Goal: Information Seeking & Learning: Learn about a topic

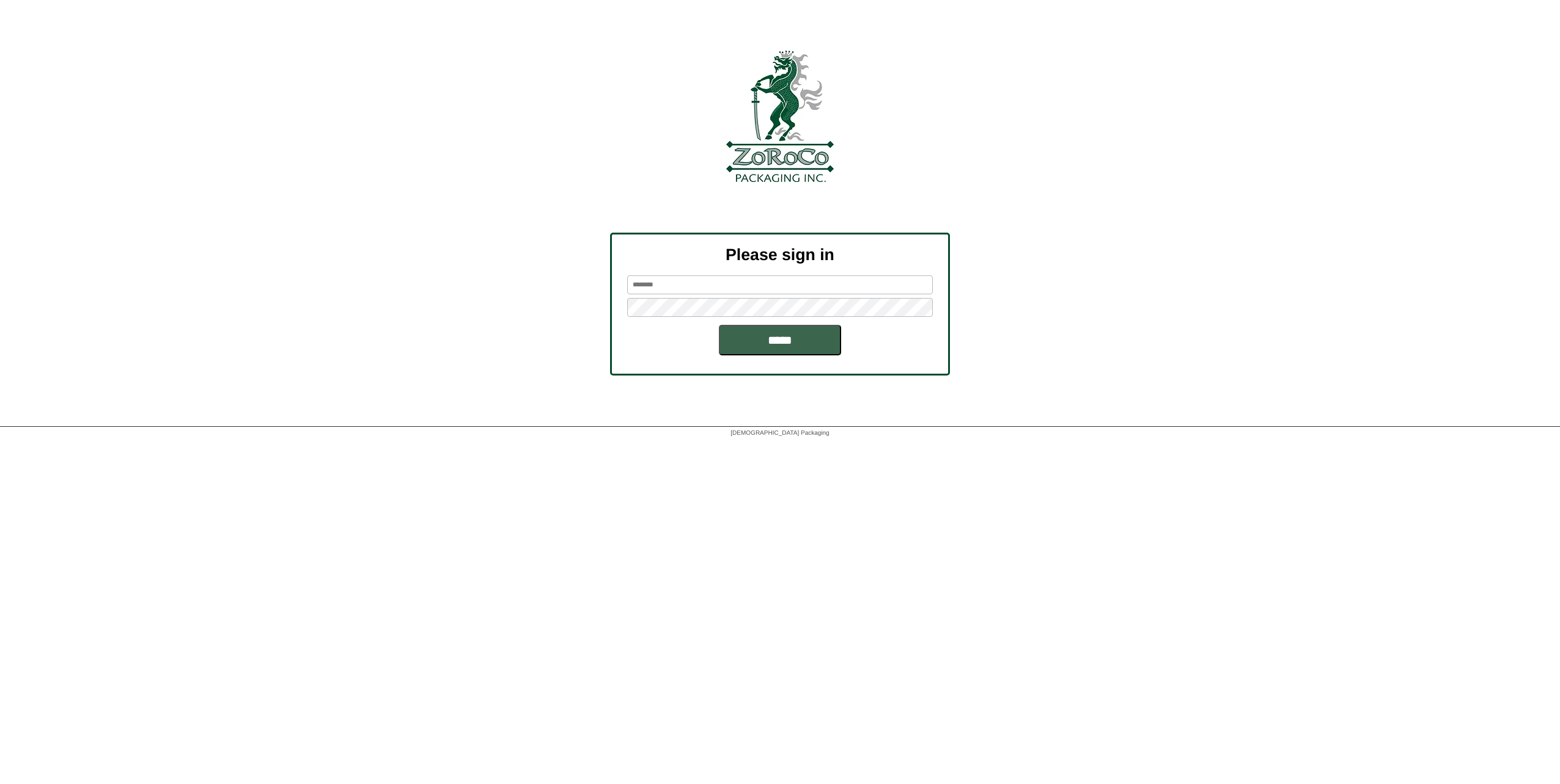
click at [795, 283] on input "text" at bounding box center [779, 285] width 305 height 19
type input "*********"
click at [719, 325] on input "*****" at bounding box center [780, 340] width 122 height 31
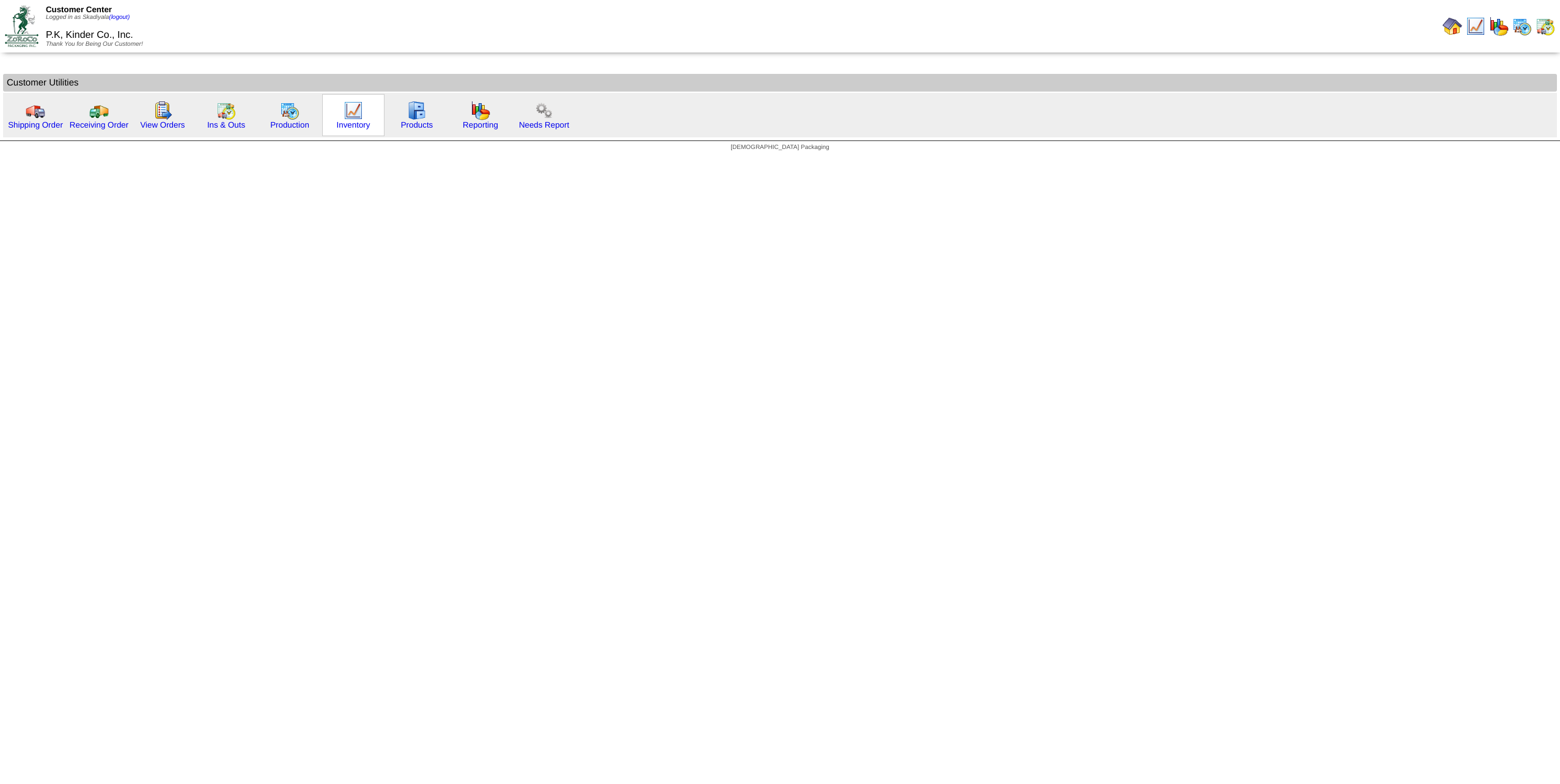
click at [339, 113] on div "Inventory" at bounding box center [354, 115] width 63 height 42
click at [348, 121] on link "Inventory" at bounding box center [354, 125] width 34 height 9
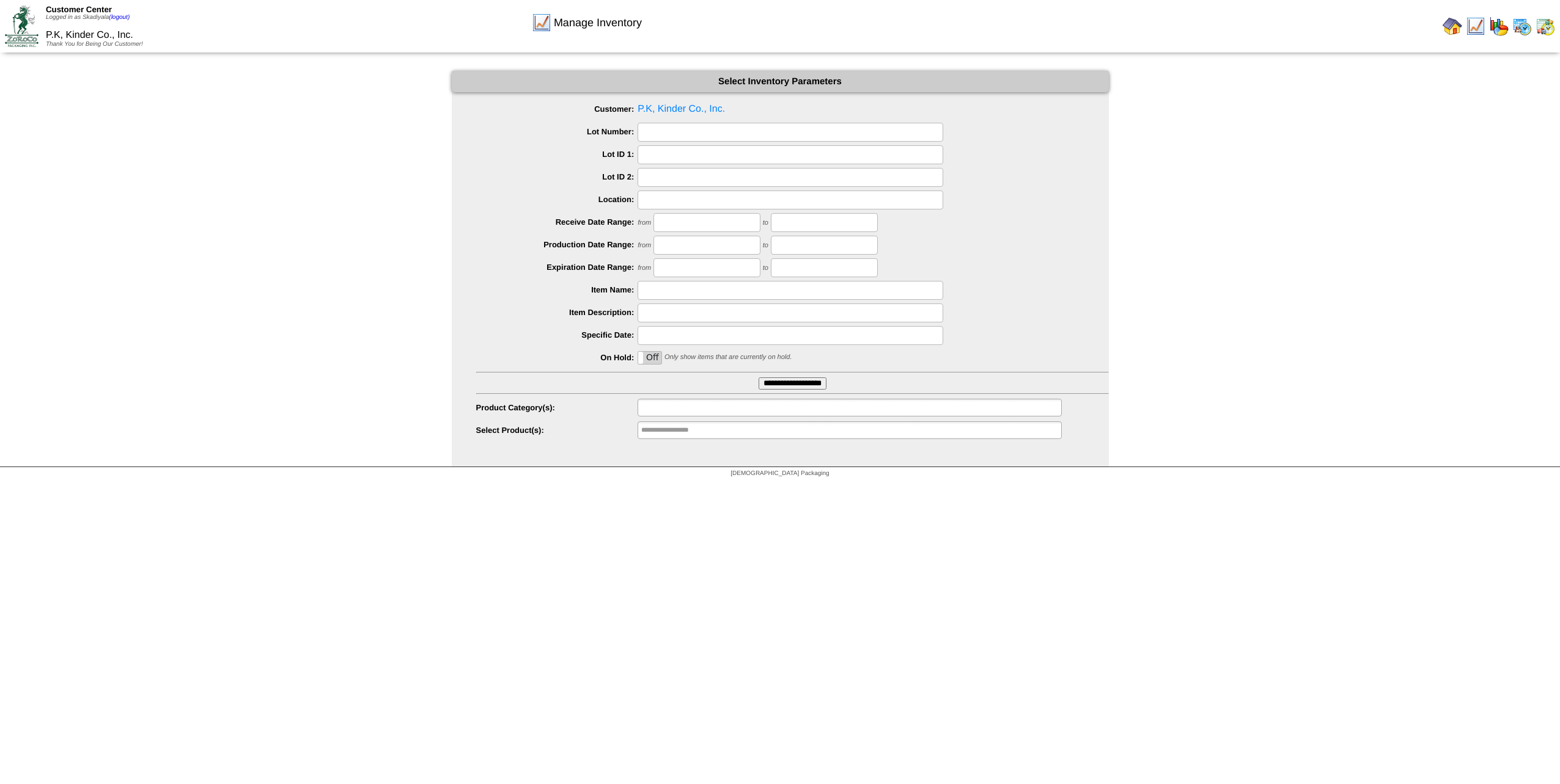
click at [687, 402] on input "text" at bounding box center [679, 407] width 78 height 15
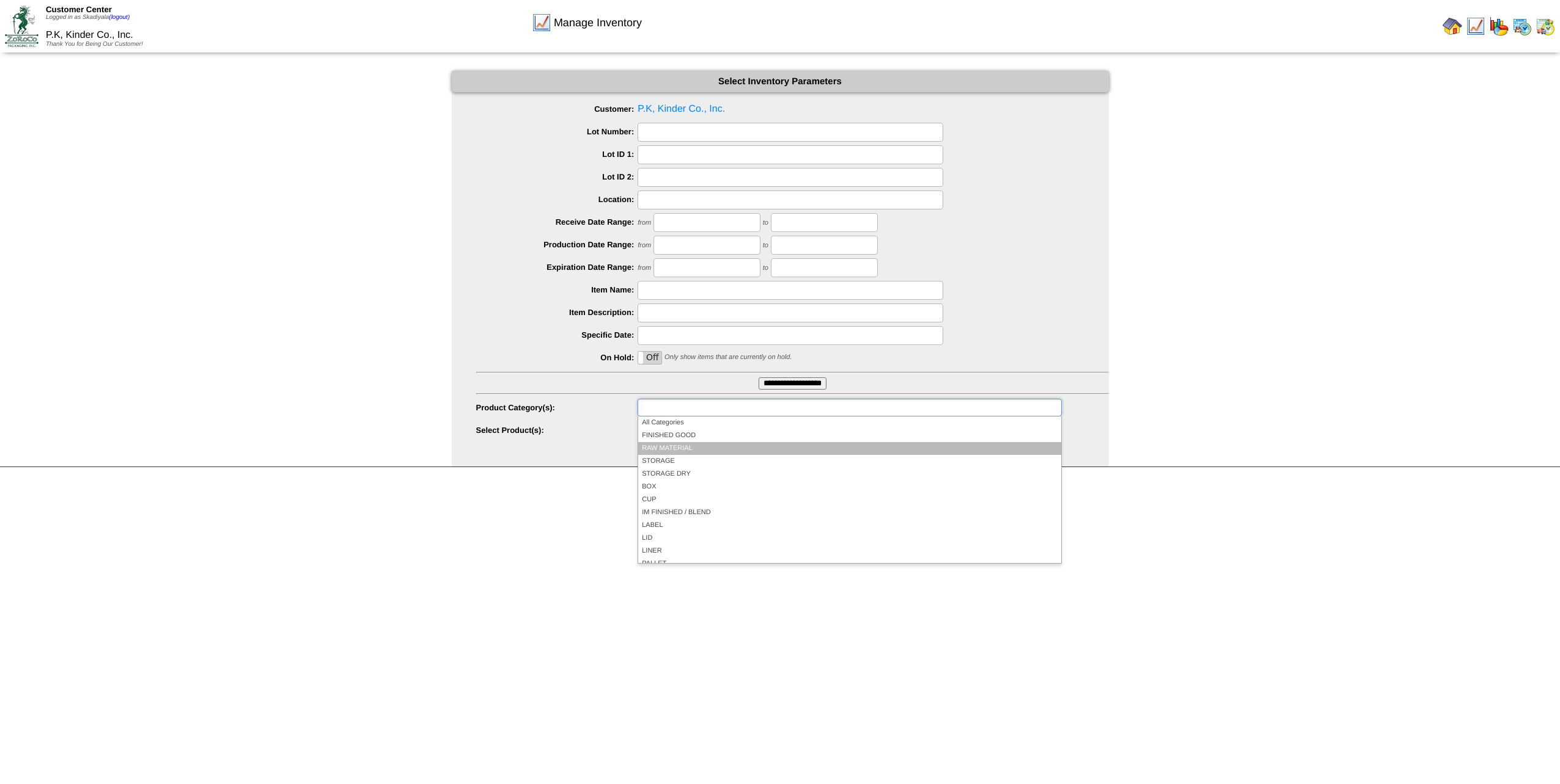
click at [690, 444] on li "RAW MATERIAL" at bounding box center [849, 449] width 422 height 13
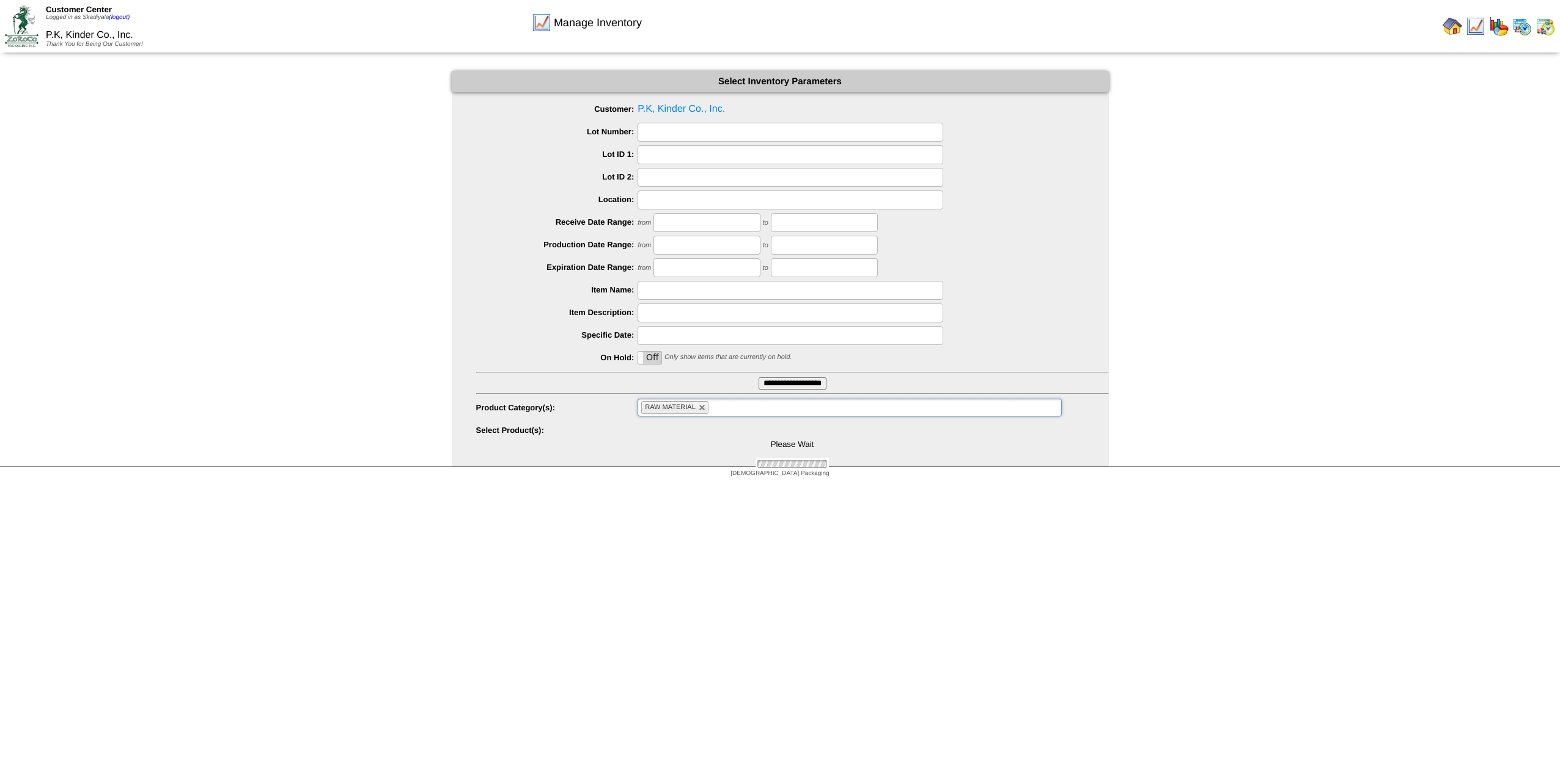
click at [728, 414] on ul "RAW MATERIAL" at bounding box center [849, 407] width 424 height 17
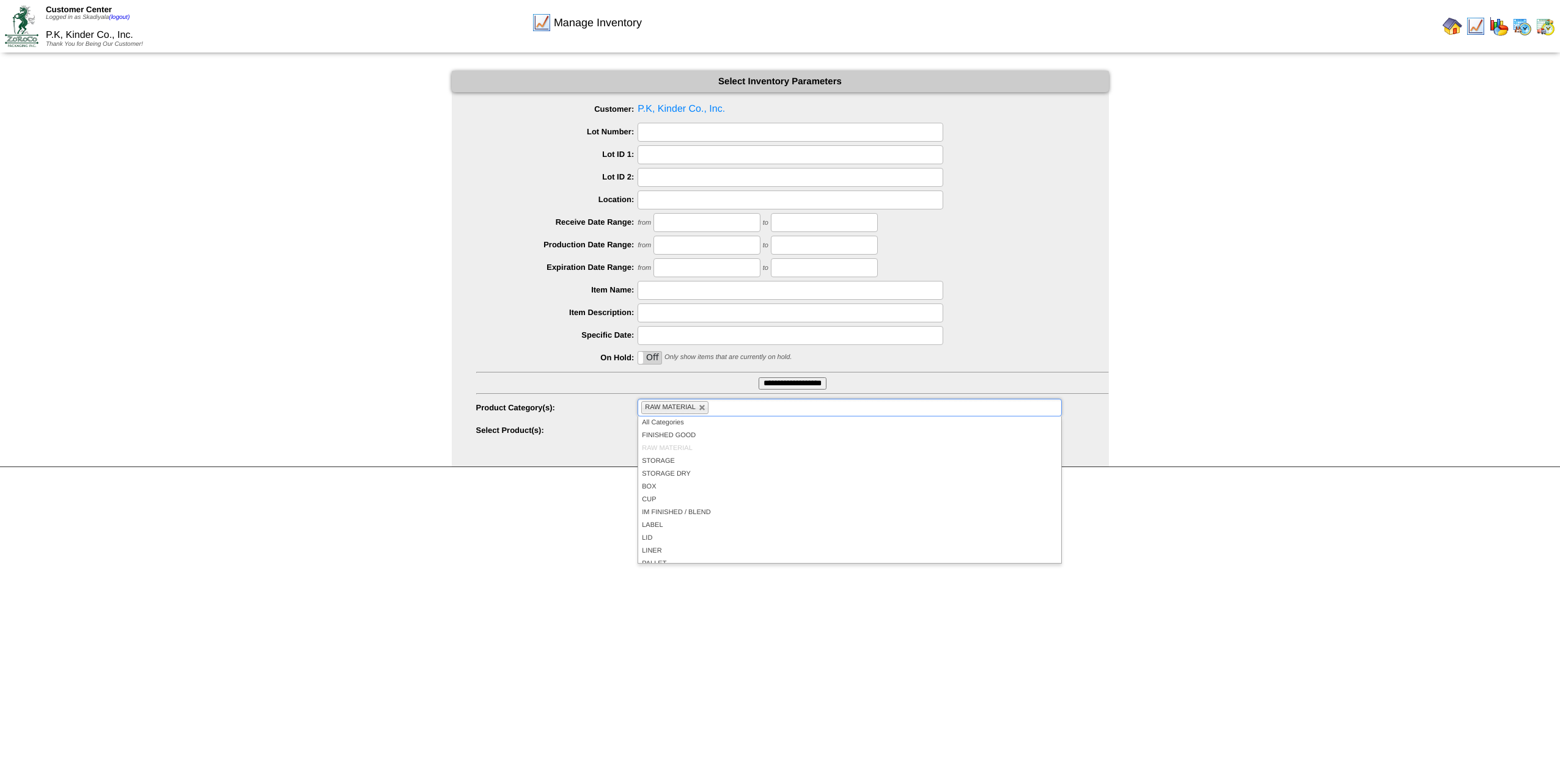
click at [1143, 484] on html "Customer Center Logged in as Skadiyala (logout) P.K, Kinder Co., Inc. Thank You…" at bounding box center [780, 242] width 1560 height 484
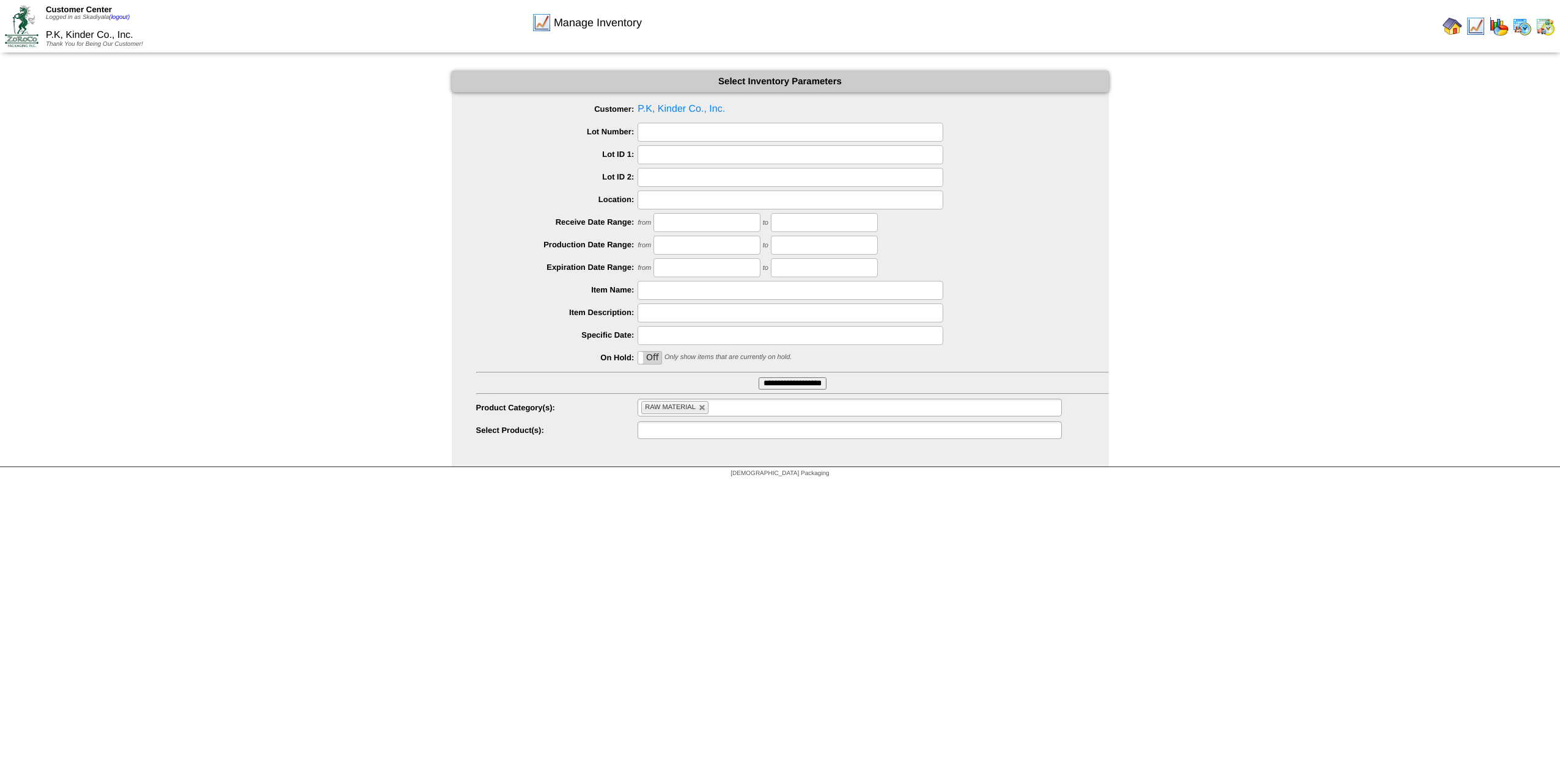
click at [903, 435] on ul at bounding box center [849, 430] width 424 height 17
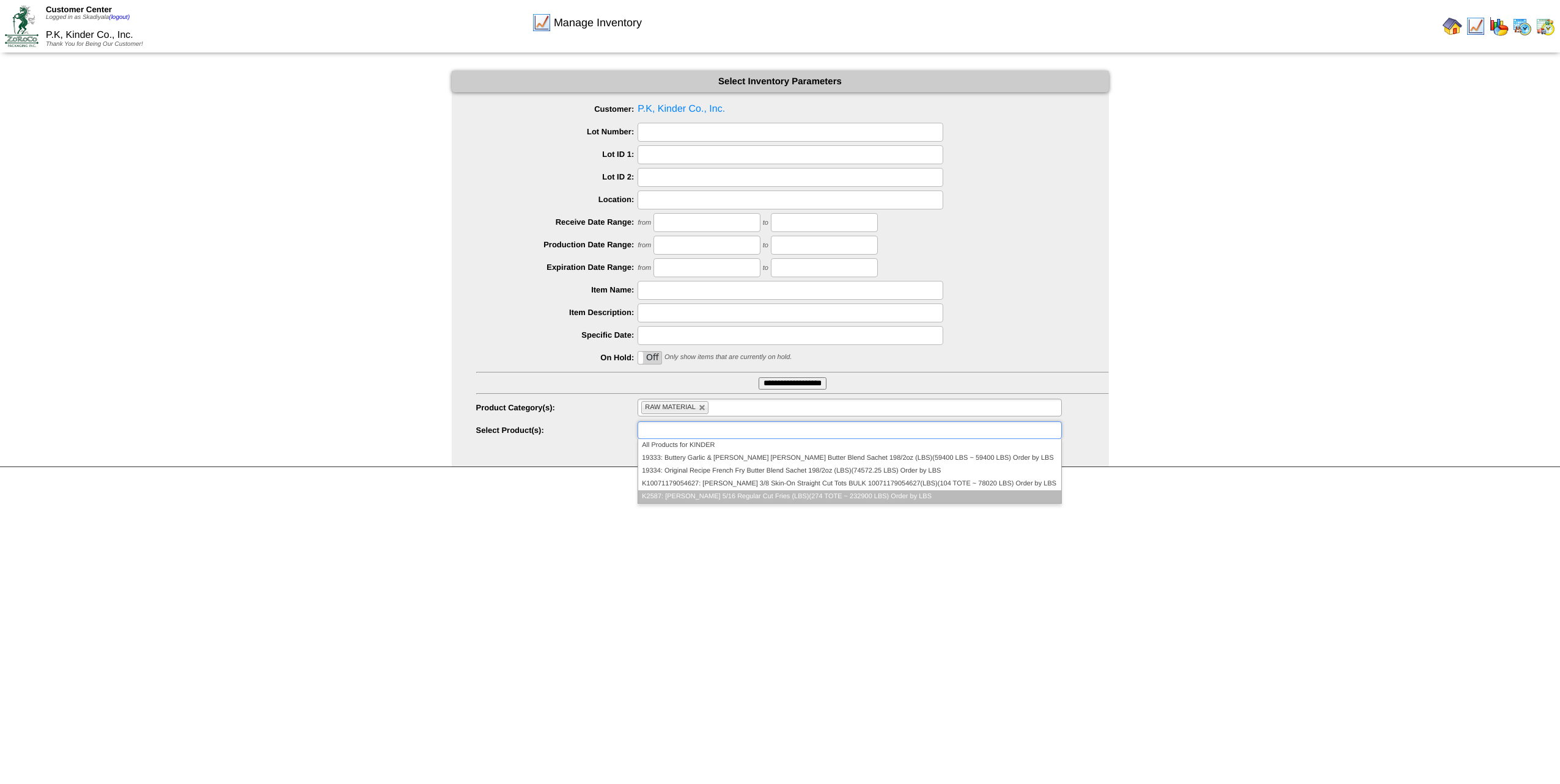
click at [838, 497] on li "K2587: Kinder's 5/16 Regular Cut Fries (LBS)(274 TOTE ~ 232900 LBS) Order by LBS" at bounding box center [849, 497] width 422 height 13
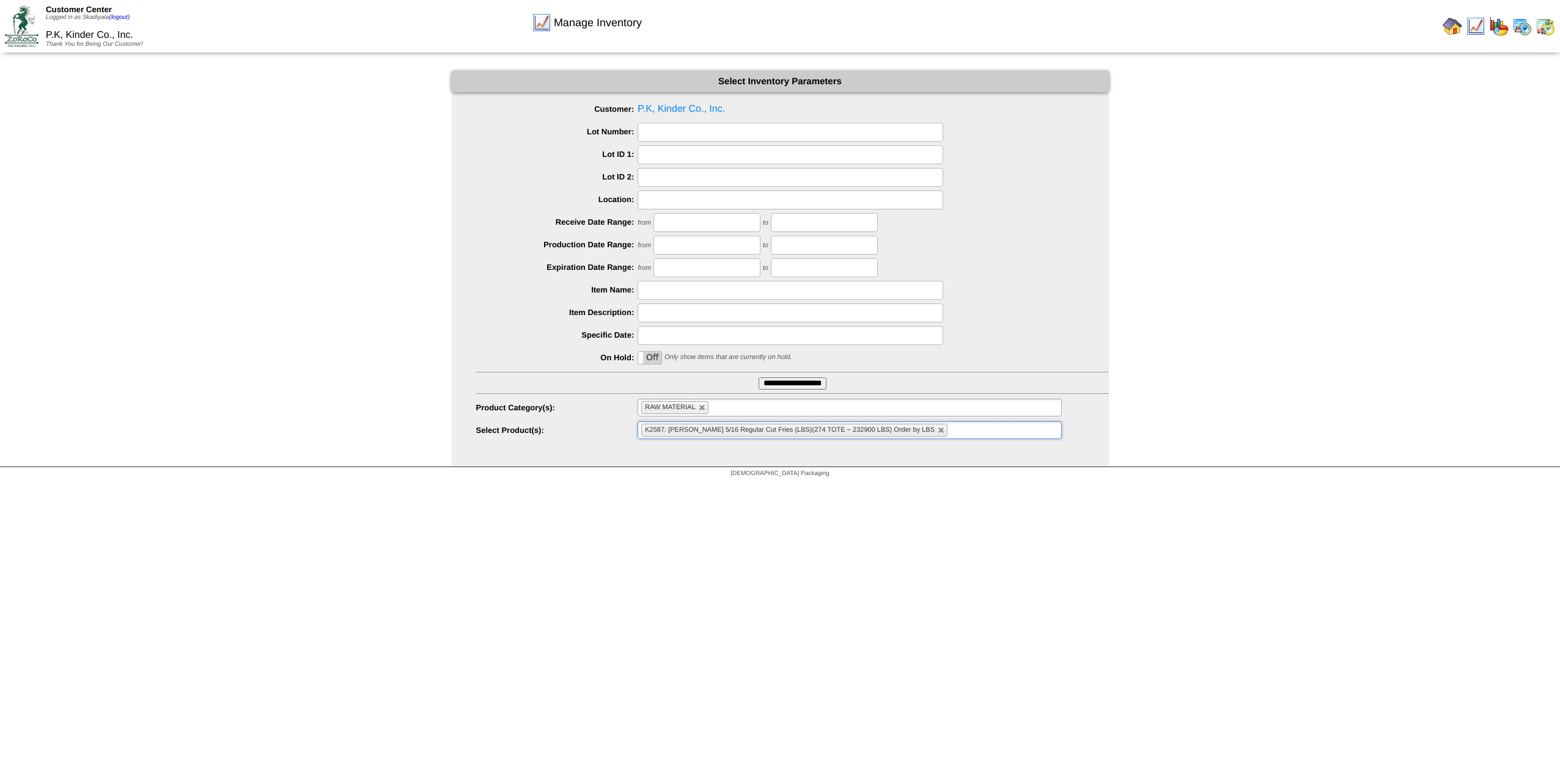
click at [937, 426] on ul "K2587: Kinder's 5/16 Regular Cut Fries (LBS)(274 TOTE ~ 232900 LBS) Order by LBS" at bounding box center [849, 430] width 424 height 17
click at [925, 484] on li "K10071179054627: Kinder's 3/8 Skin-On Straight Cut Tots BULK 10071179054627(LBS…" at bounding box center [849, 485] width 422 height 13
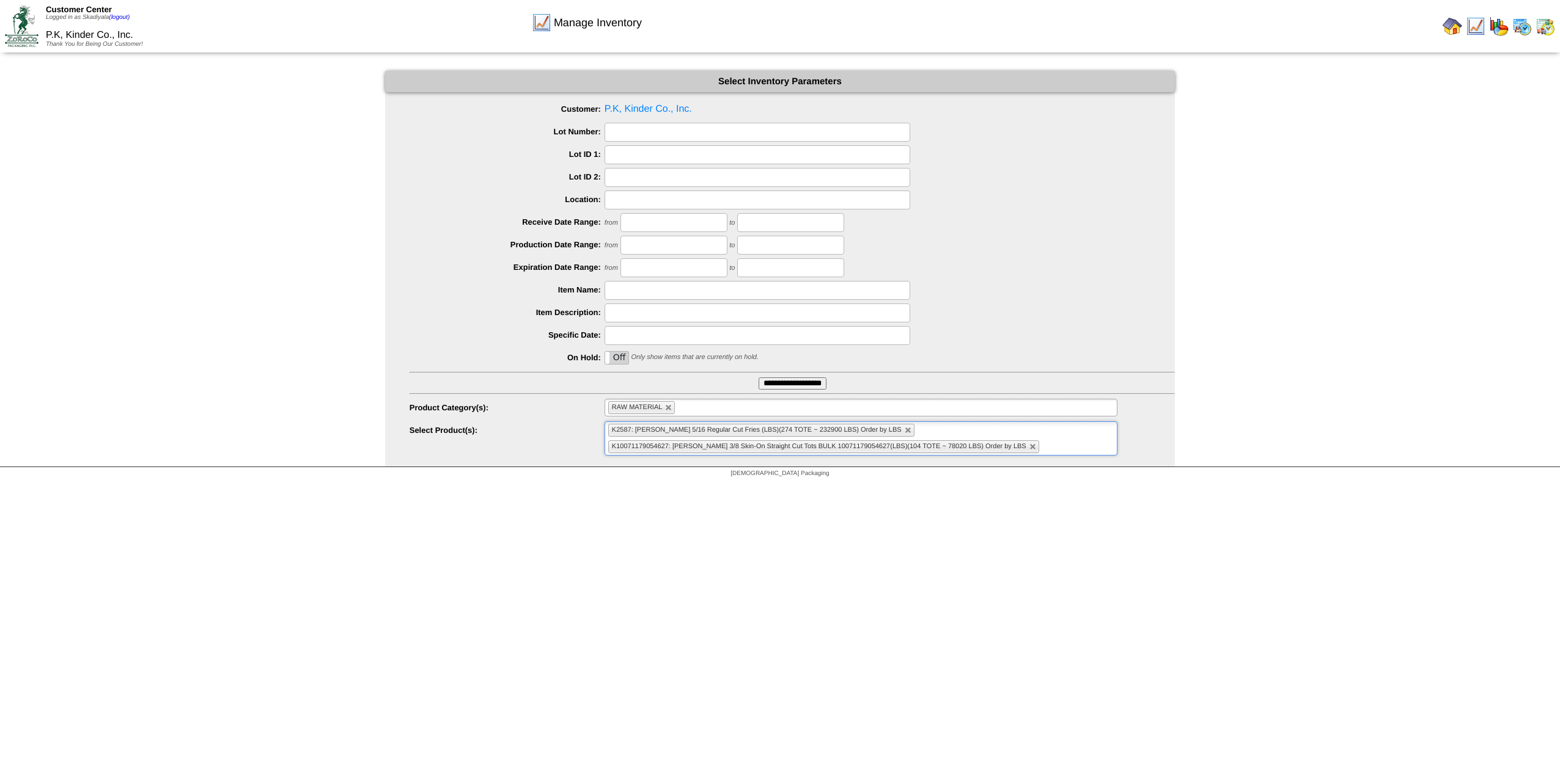
click at [1006, 484] on html "Customer Center Logged in as Skadiyala (logout) P.K, Kinder Co., Inc. Thank You…" at bounding box center [780, 242] width 1560 height 484
click at [947, 484] on html "Customer Center Logged in as Skadiyala (logout) P.K, Kinder Co., Inc. Thank You…" at bounding box center [780, 242] width 1560 height 484
click at [672, 409] on link at bounding box center [668, 408] width 7 height 7
type input "**********"
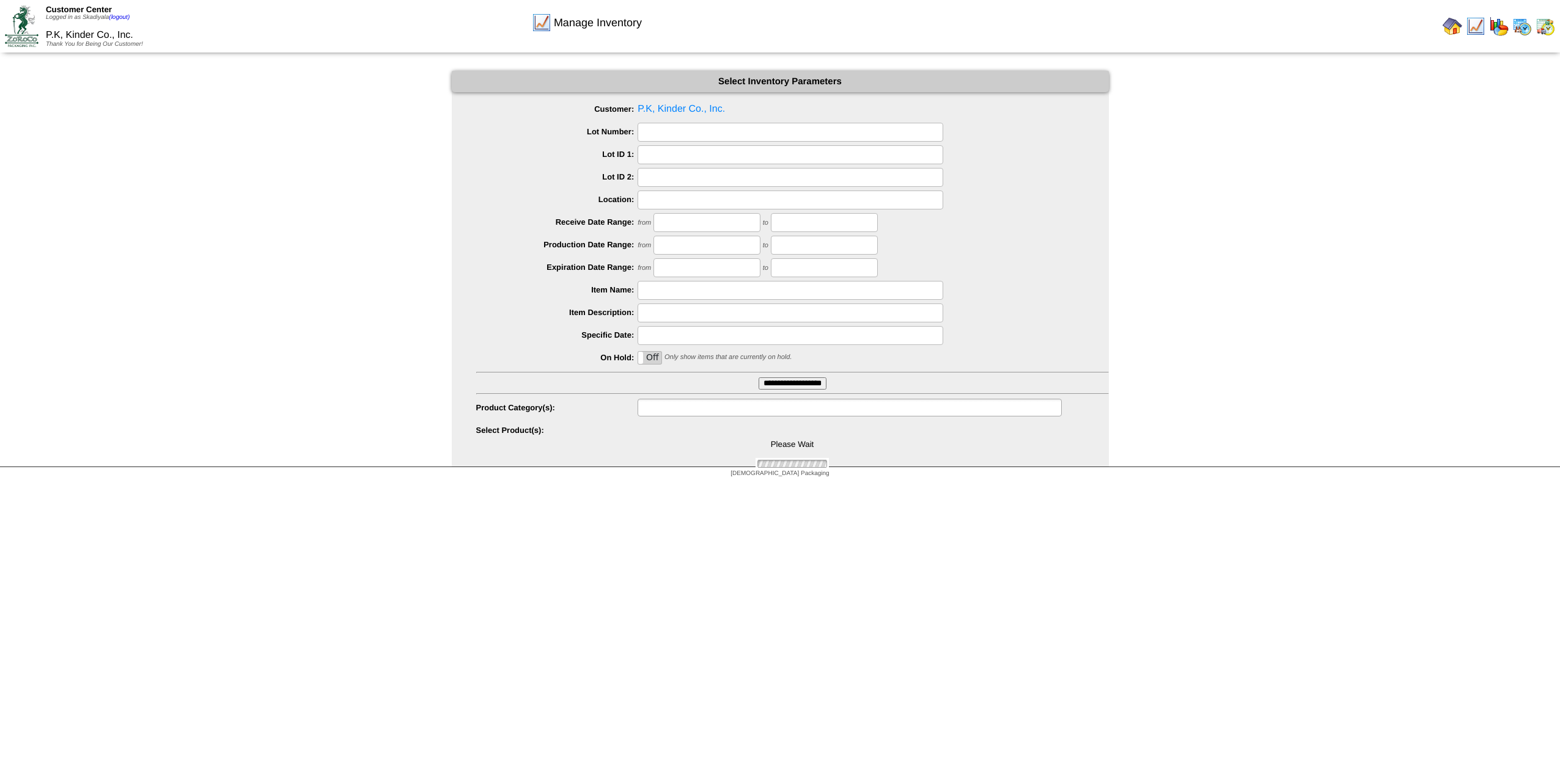
click at [696, 410] on input "text" at bounding box center [679, 407] width 78 height 15
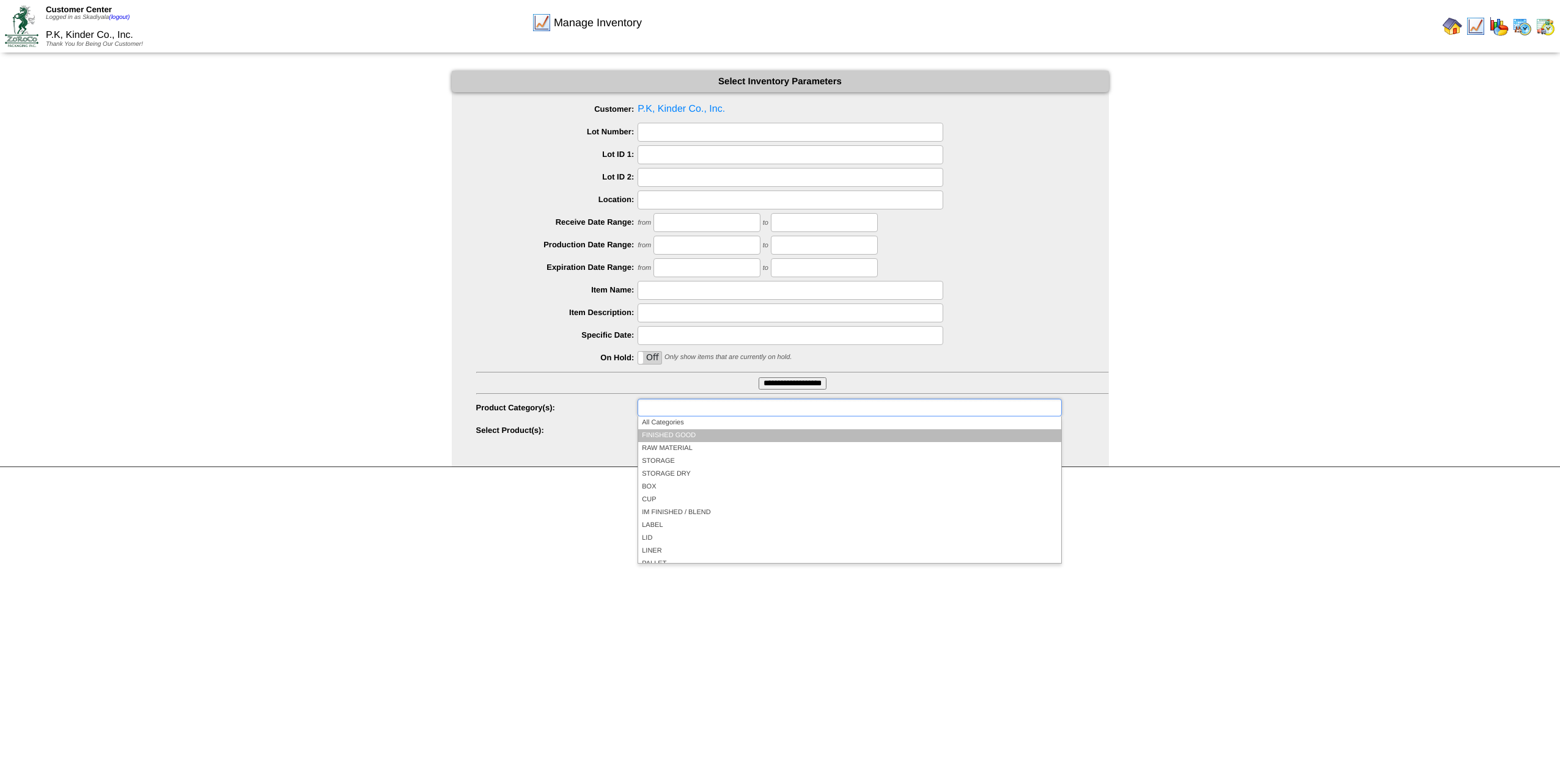
click at [698, 435] on li "FINISHED GOOD" at bounding box center [849, 436] width 422 height 13
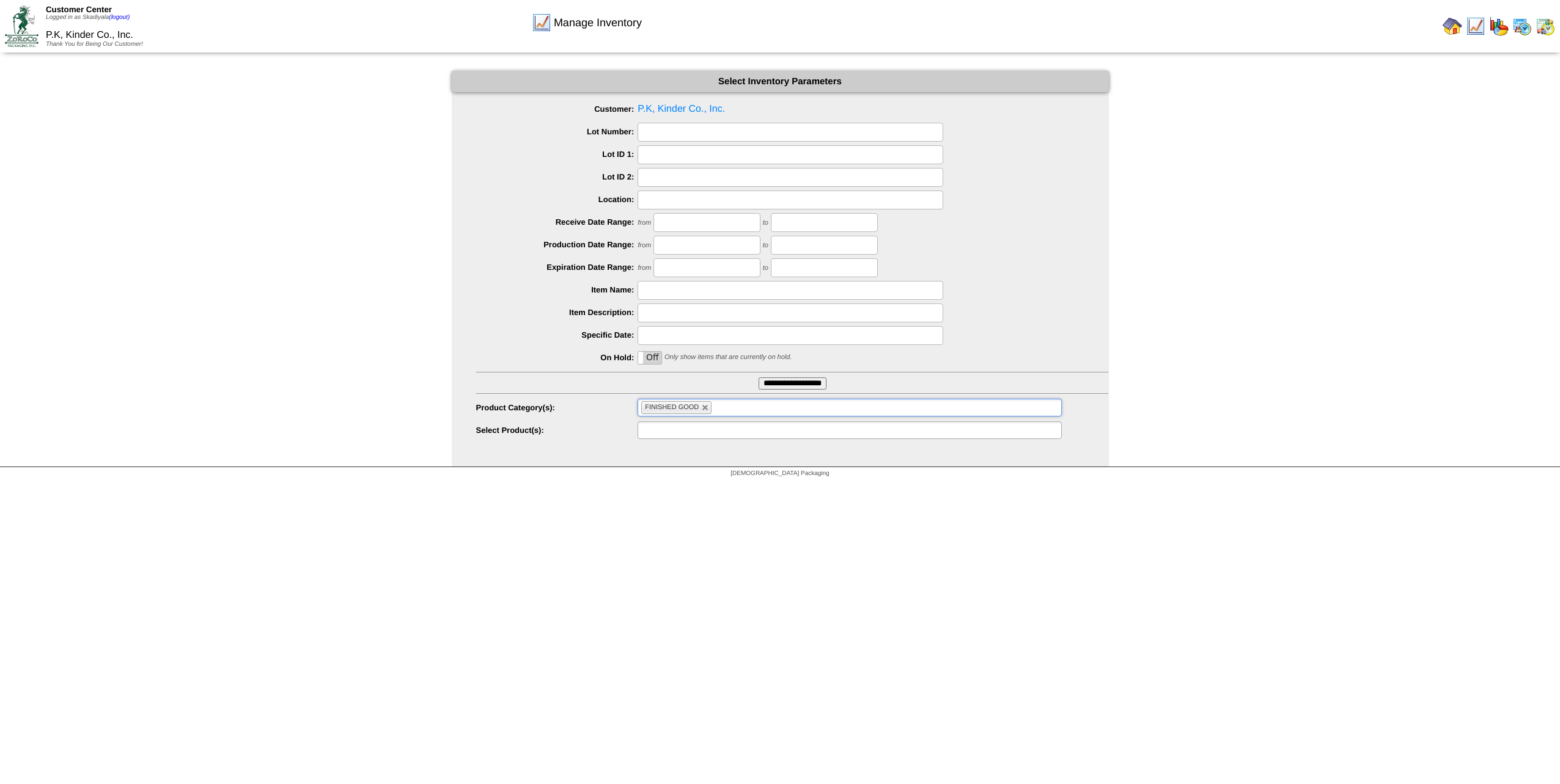
click at [936, 433] on ul at bounding box center [849, 430] width 424 height 17
click at [872, 484] on html "Customer Center Logged in as Skadiyala (logout) P.K, Kinder Co., Inc. Thank You…" at bounding box center [780, 242] width 1560 height 484
type input "**********"
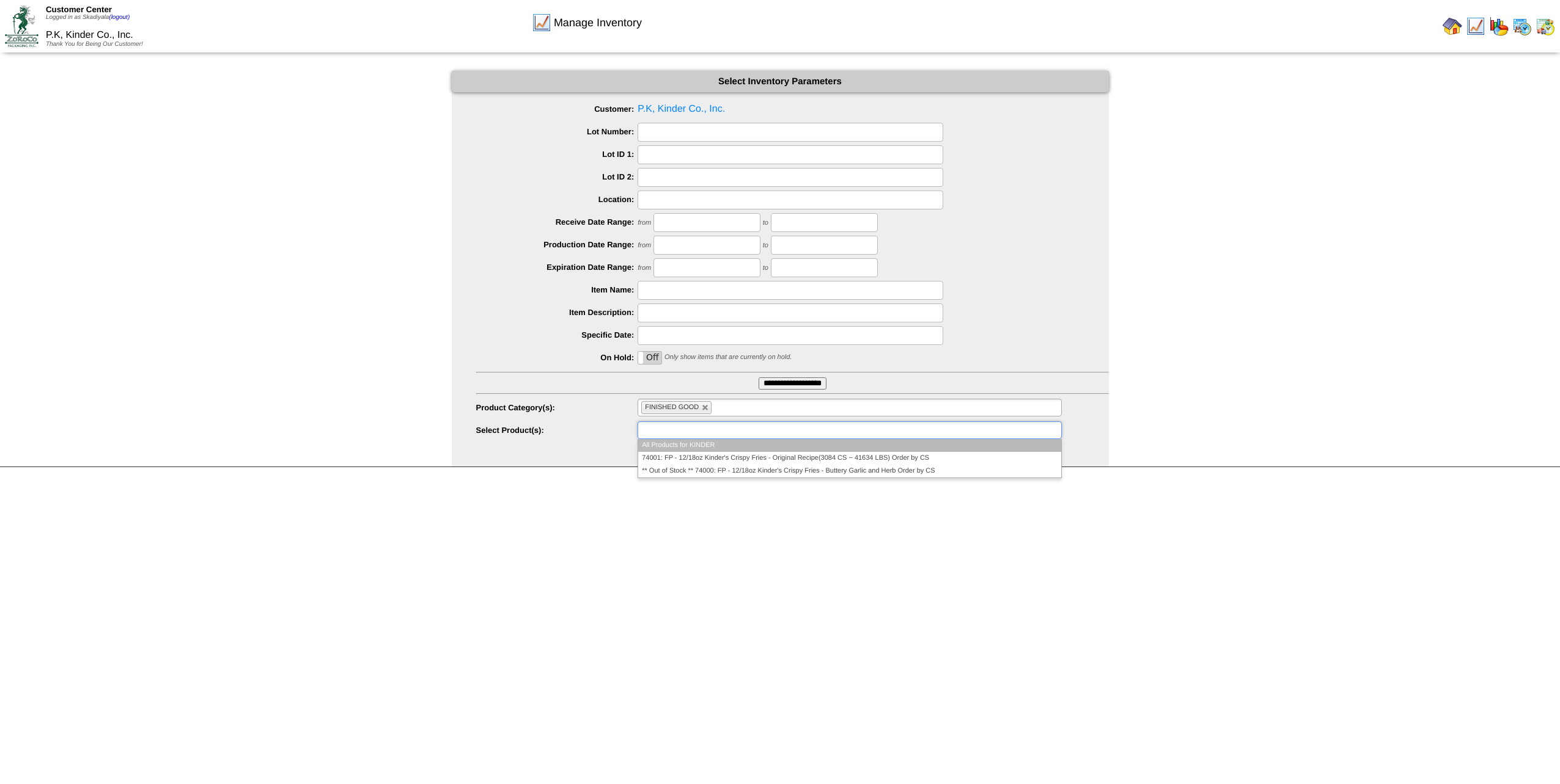
click at [703, 428] on input "text" at bounding box center [679, 430] width 78 height 15
click at [704, 428] on input "text" at bounding box center [679, 430] width 78 height 15
click at [706, 409] on link at bounding box center [705, 408] width 7 height 7
type input "**********"
click at [706, 409] on input "text" at bounding box center [679, 407] width 78 height 15
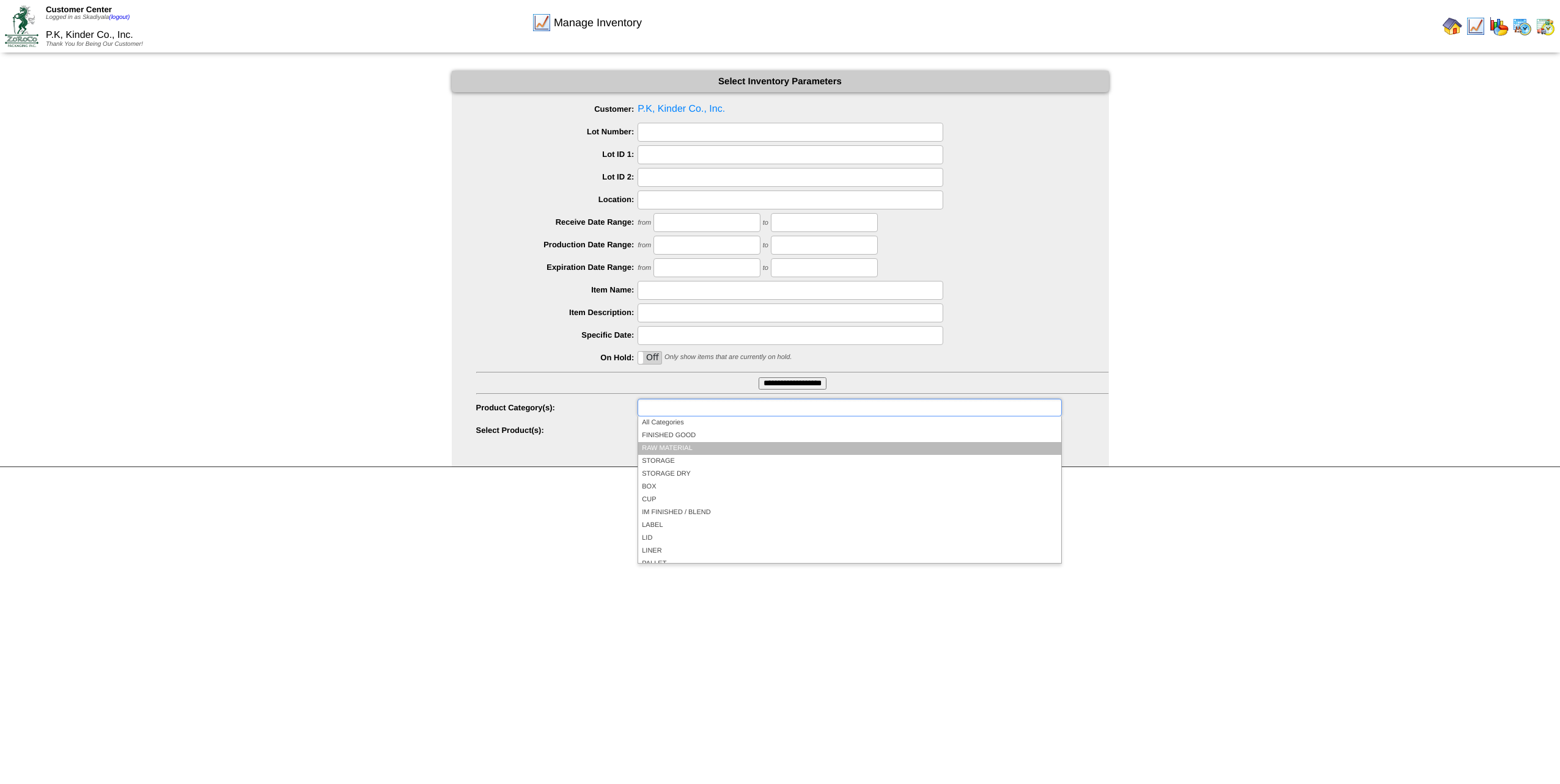
click at [686, 452] on li "RAW MATERIAL" at bounding box center [849, 449] width 422 height 13
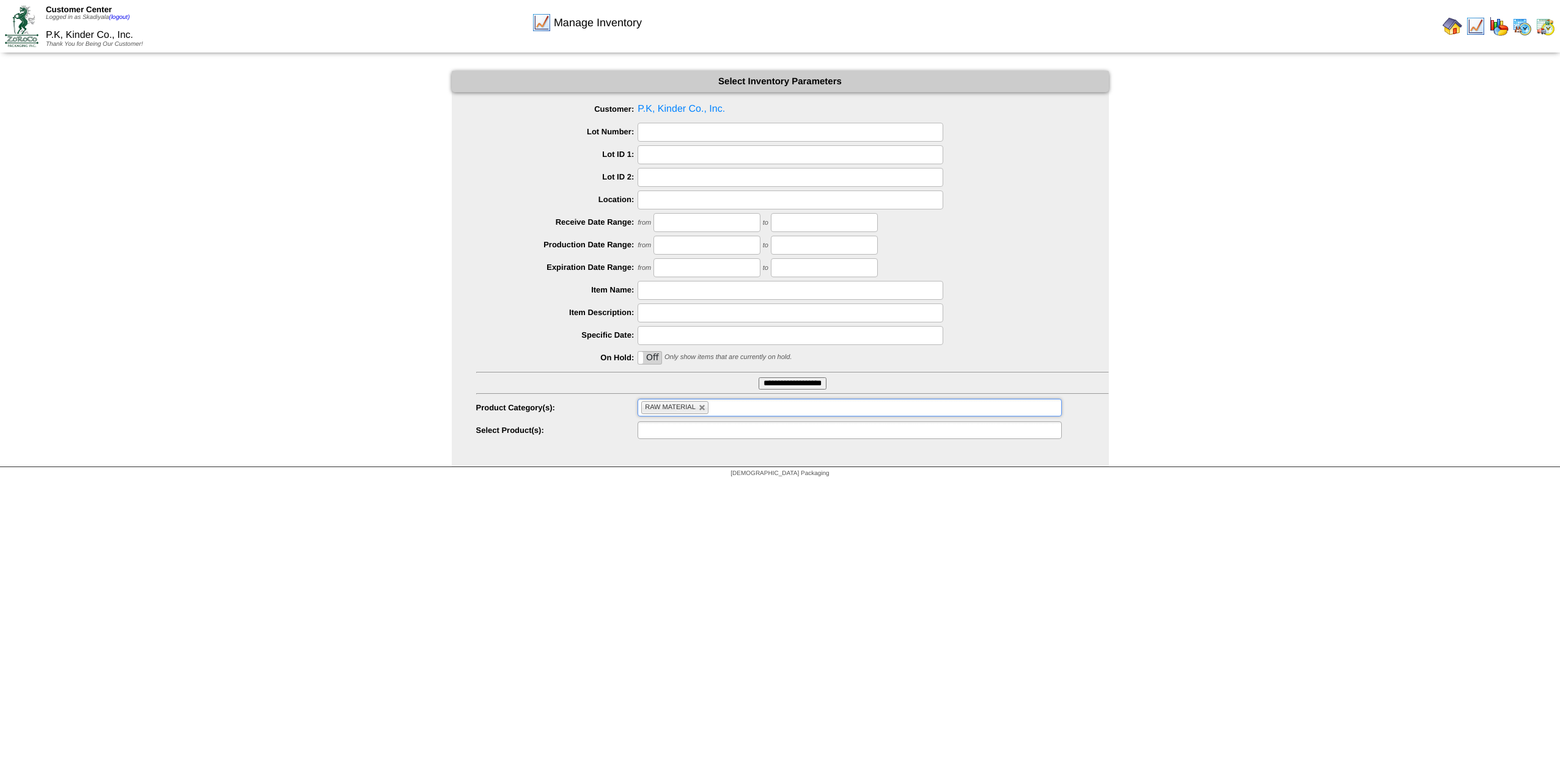
click at [713, 432] on input "text" at bounding box center [679, 430] width 78 height 15
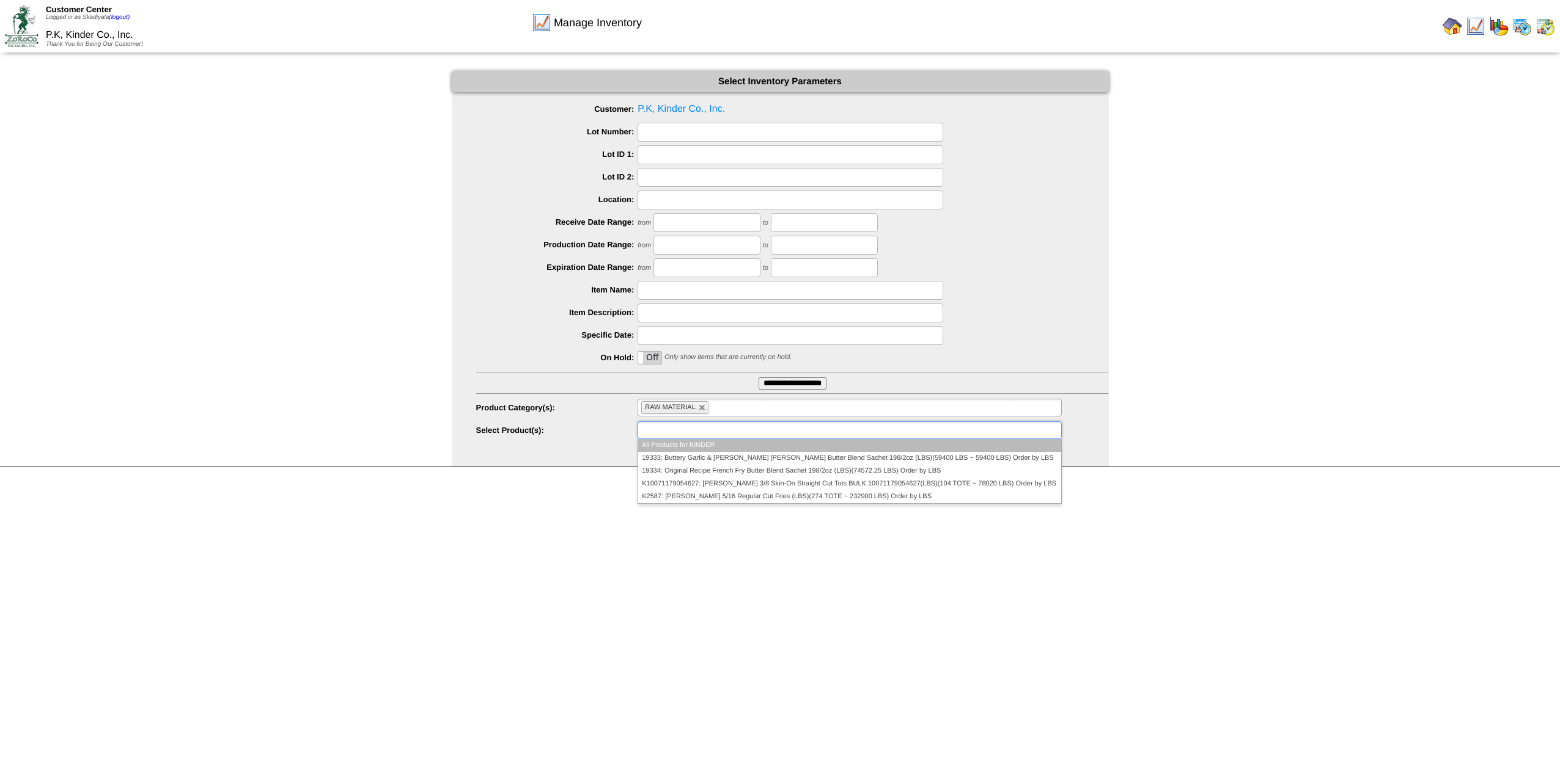
click at [714, 426] on input "text" at bounding box center [679, 430] width 78 height 15
click at [703, 410] on link at bounding box center [702, 408] width 7 height 7
type input "**********"
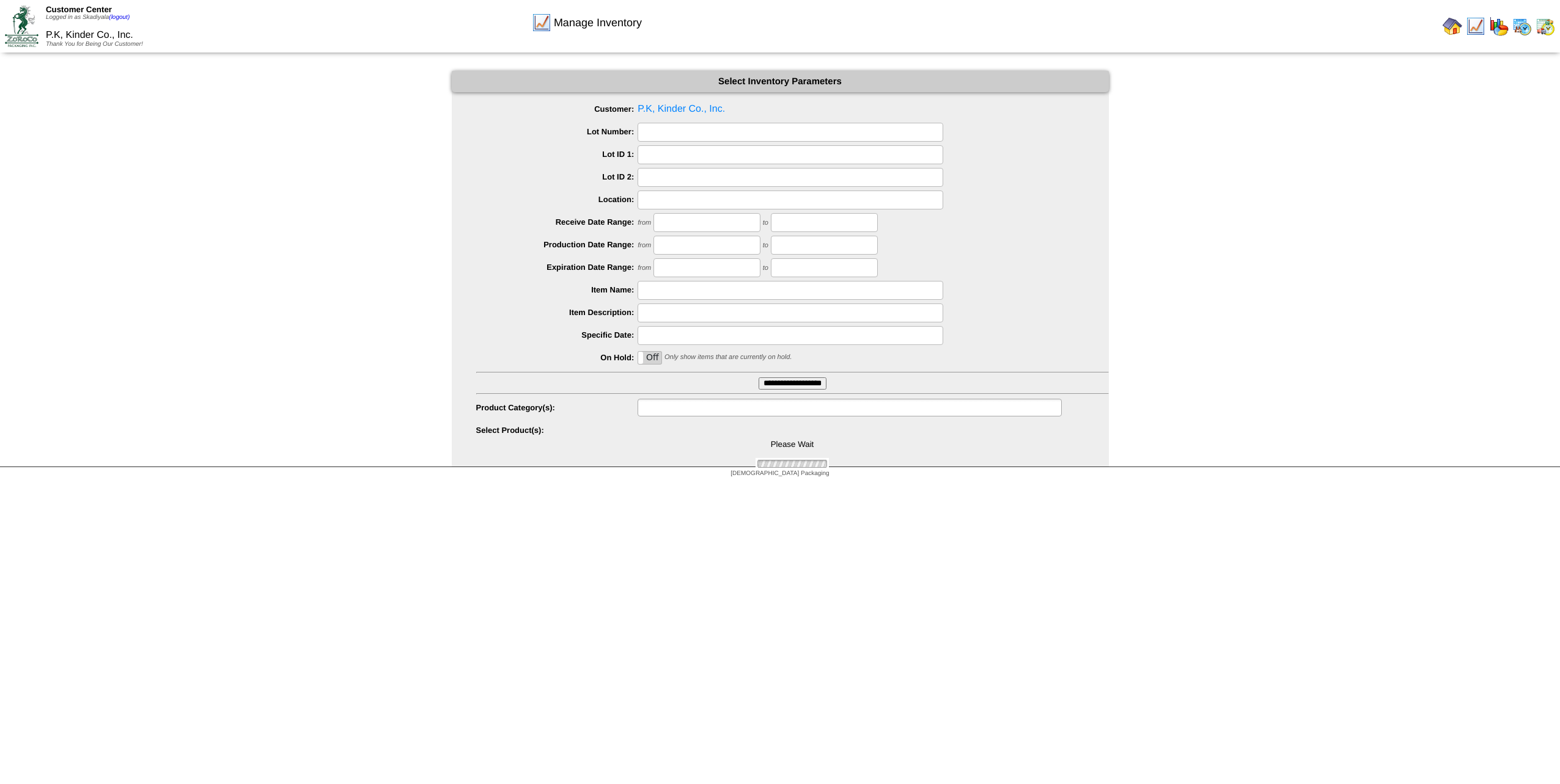
click at [708, 409] on input "text" at bounding box center [679, 407] width 78 height 15
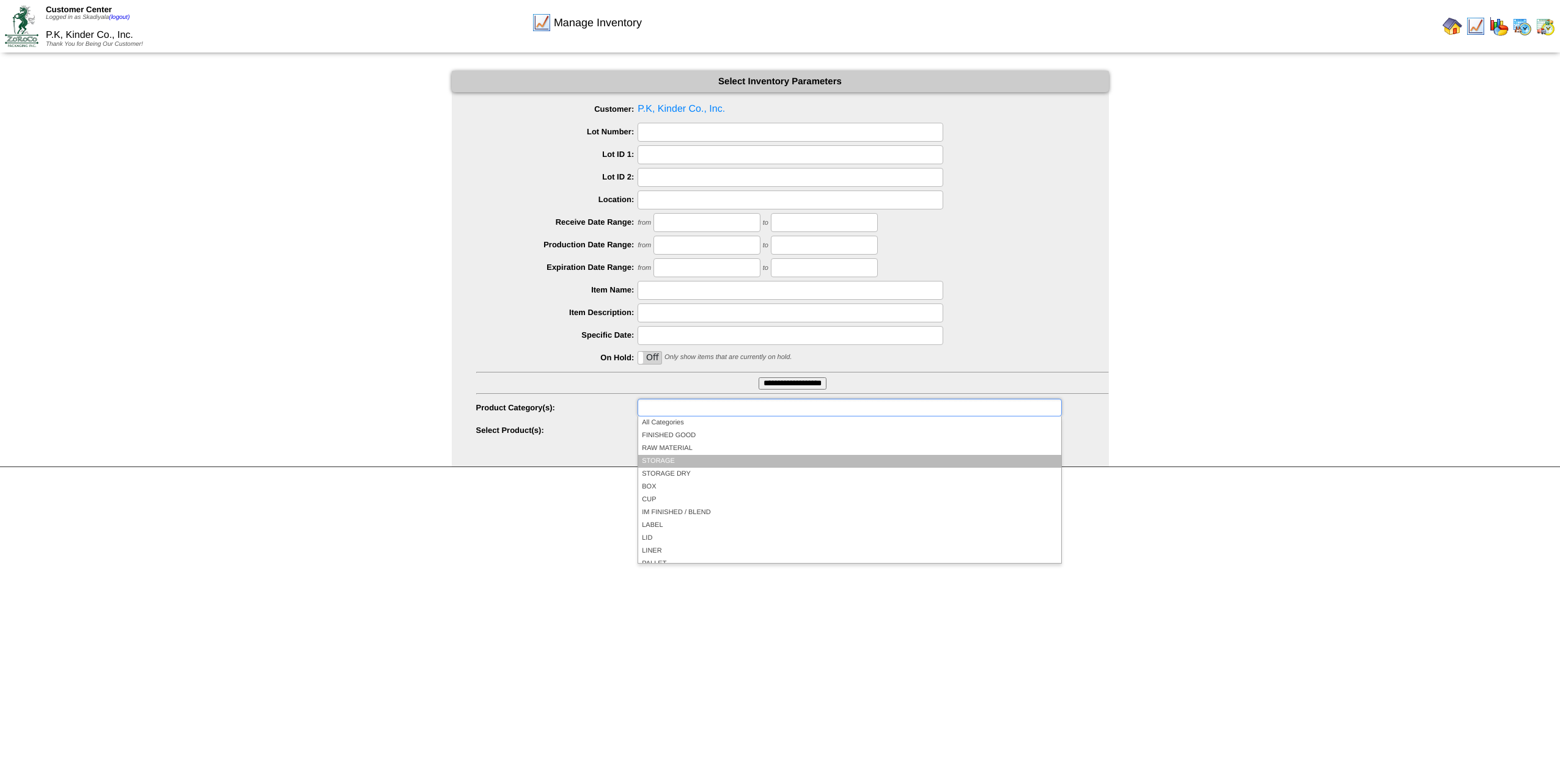
click at [711, 463] on li "STORAGE" at bounding box center [849, 462] width 422 height 13
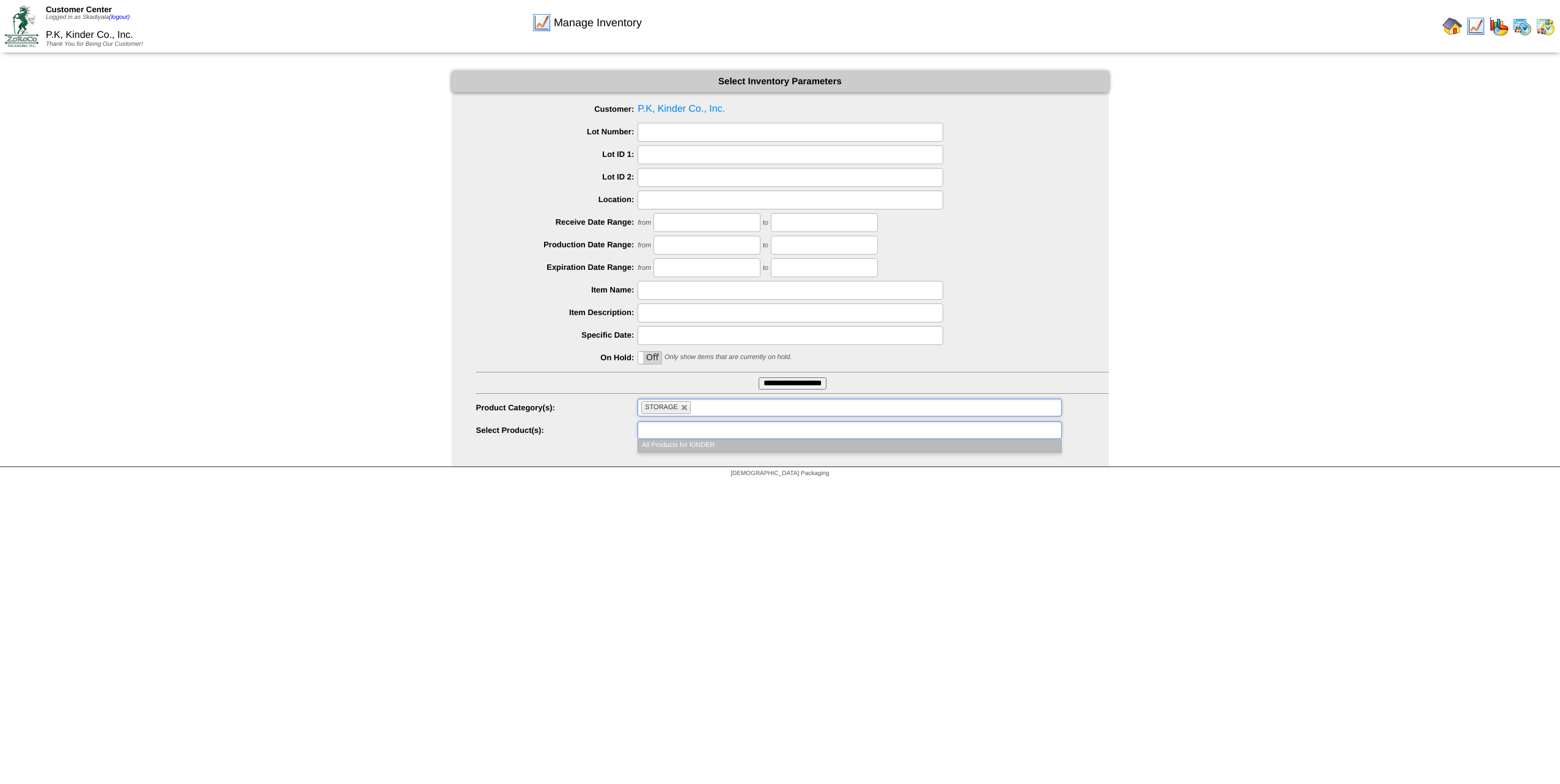
click at [698, 437] on input "text" at bounding box center [679, 430] width 78 height 15
click at [701, 447] on li "All Products for KINDER" at bounding box center [849, 446] width 422 height 13
click at [762, 434] on ul "All Products for KINDER" at bounding box center [849, 430] width 424 height 17
click at [724, 430] on link at bounding box center [724, 431] width 7 height 7
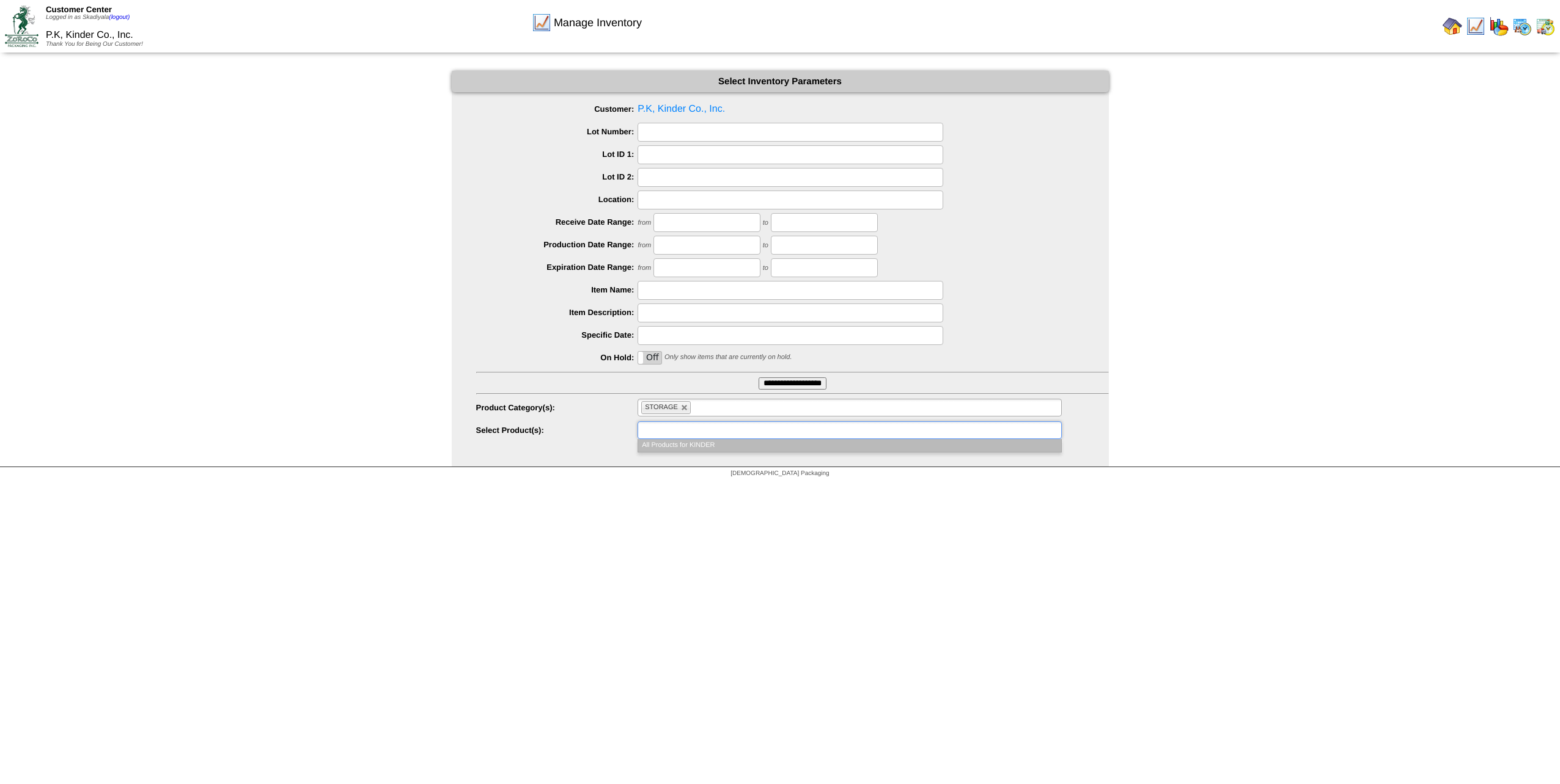
click at [682, 412] on li "STORAGE" at bounding box center [666, 408] width 50 height 13
type input "**********"
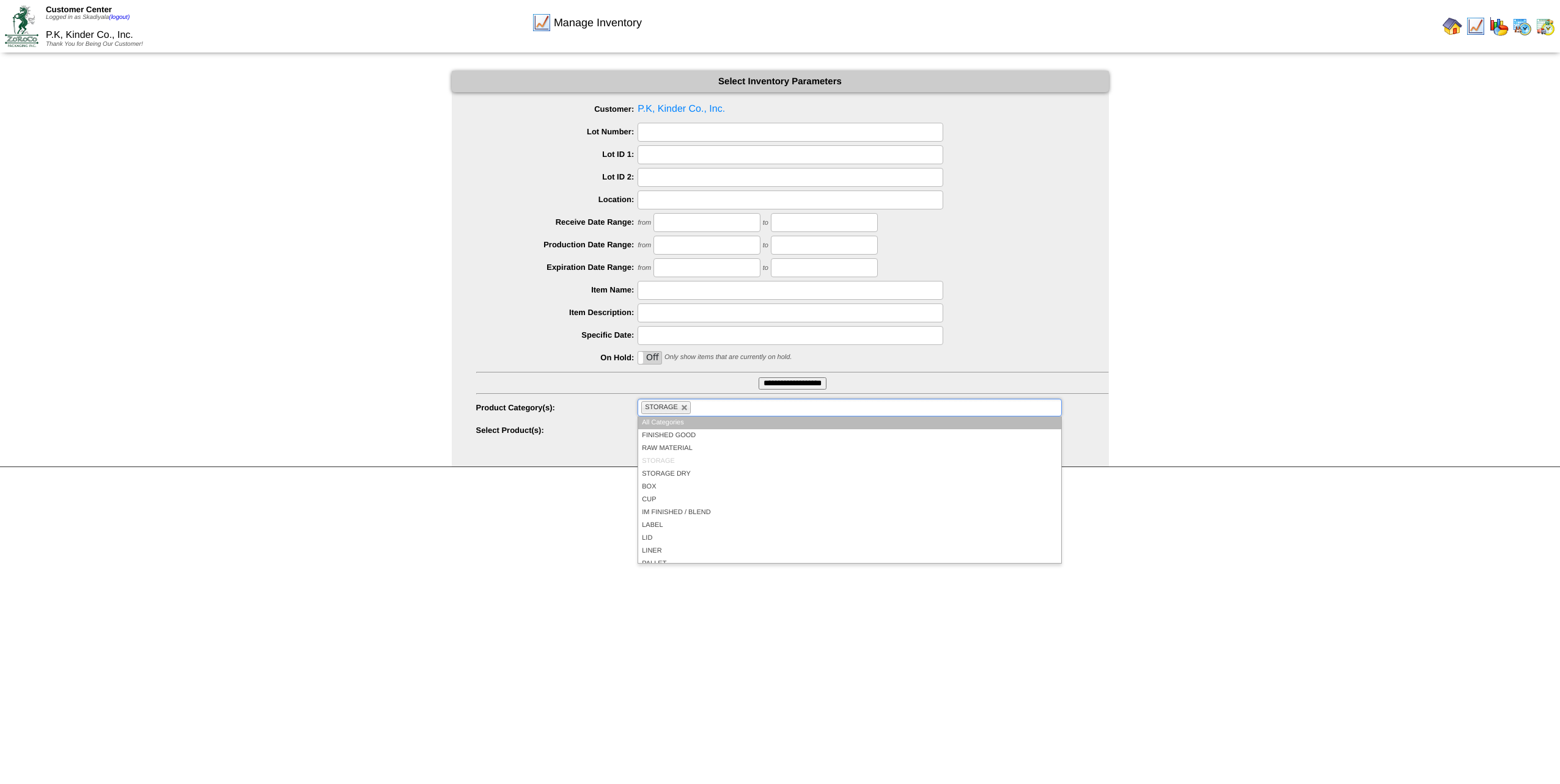
click at [690, 409] on li "STORAGE" at bounding box center [666, 408] width 50 height 13
click at [686, 408] on link at bounding box center [685, 408] width 7 height 7
click at [690, 407] on ul at bounding box center [849, 407] width 424 height 17
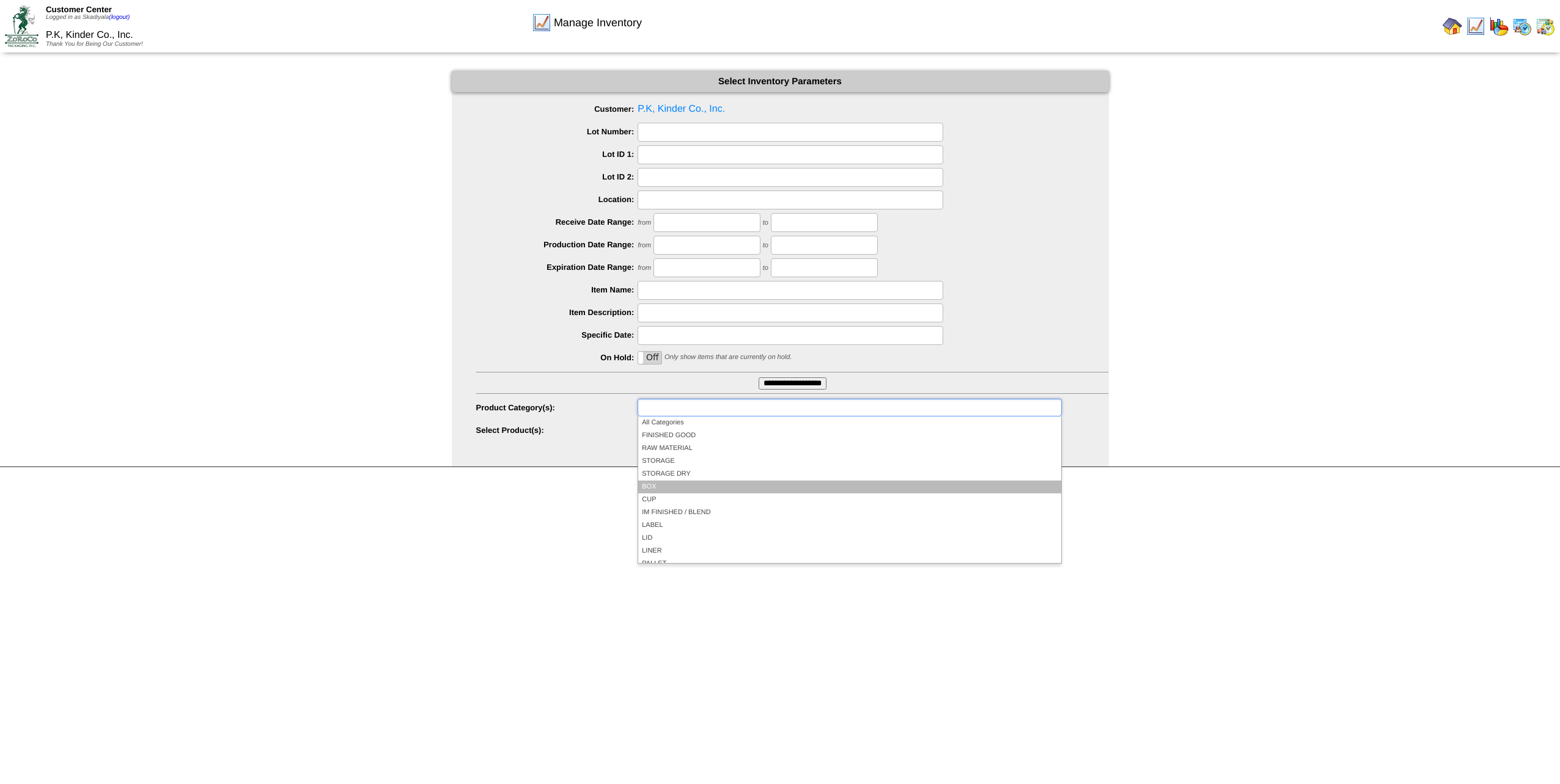
click at [687, 487] on li "BOX" at bounding box center [849, 487] width 422 height 13
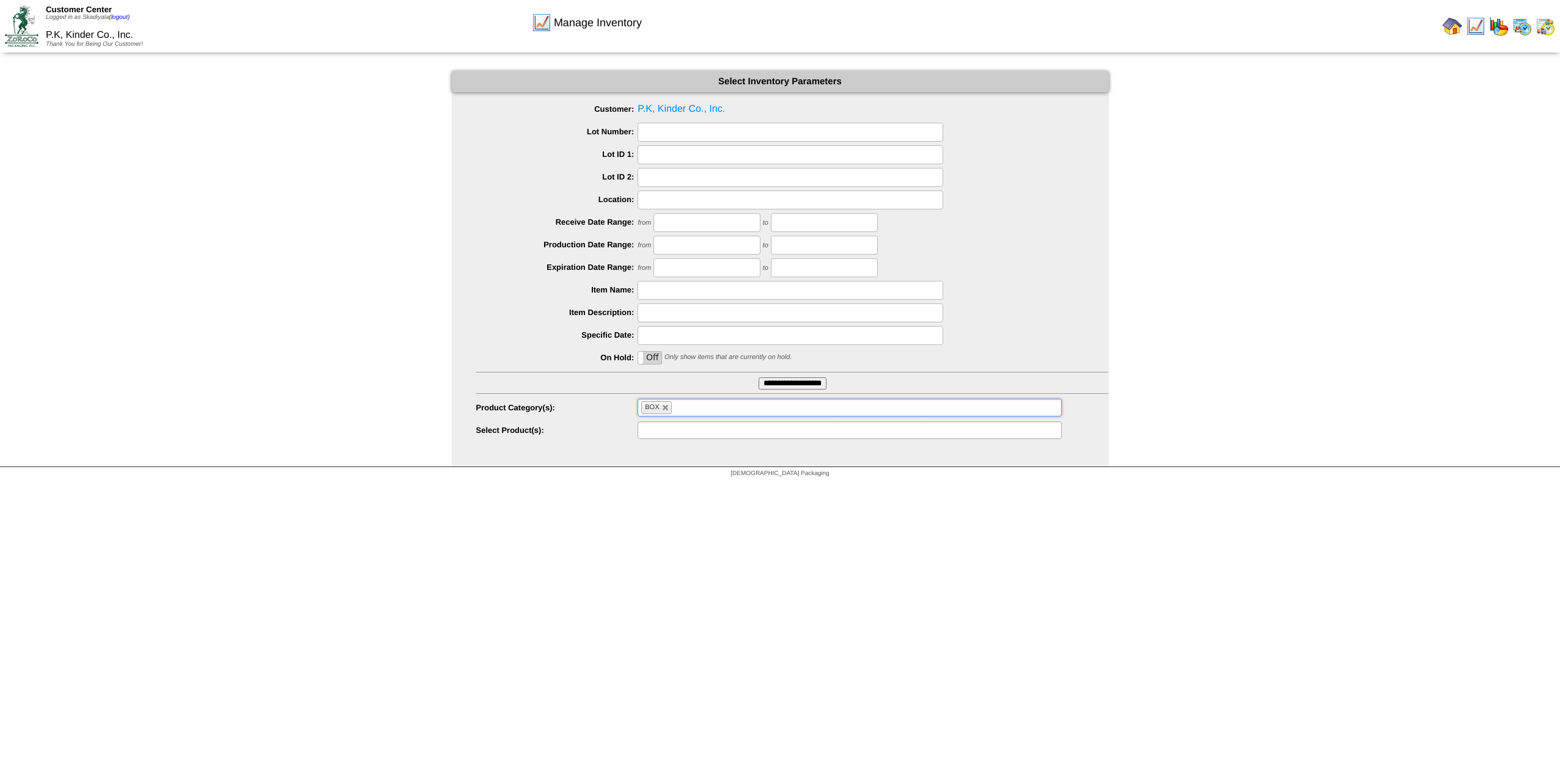
click at [726, 434] on ul at bounding box center [849, 430] width 424 height 17
click at [663, 406] on link at bounding box center [666, 408] width 7 height 7
type input "**********"
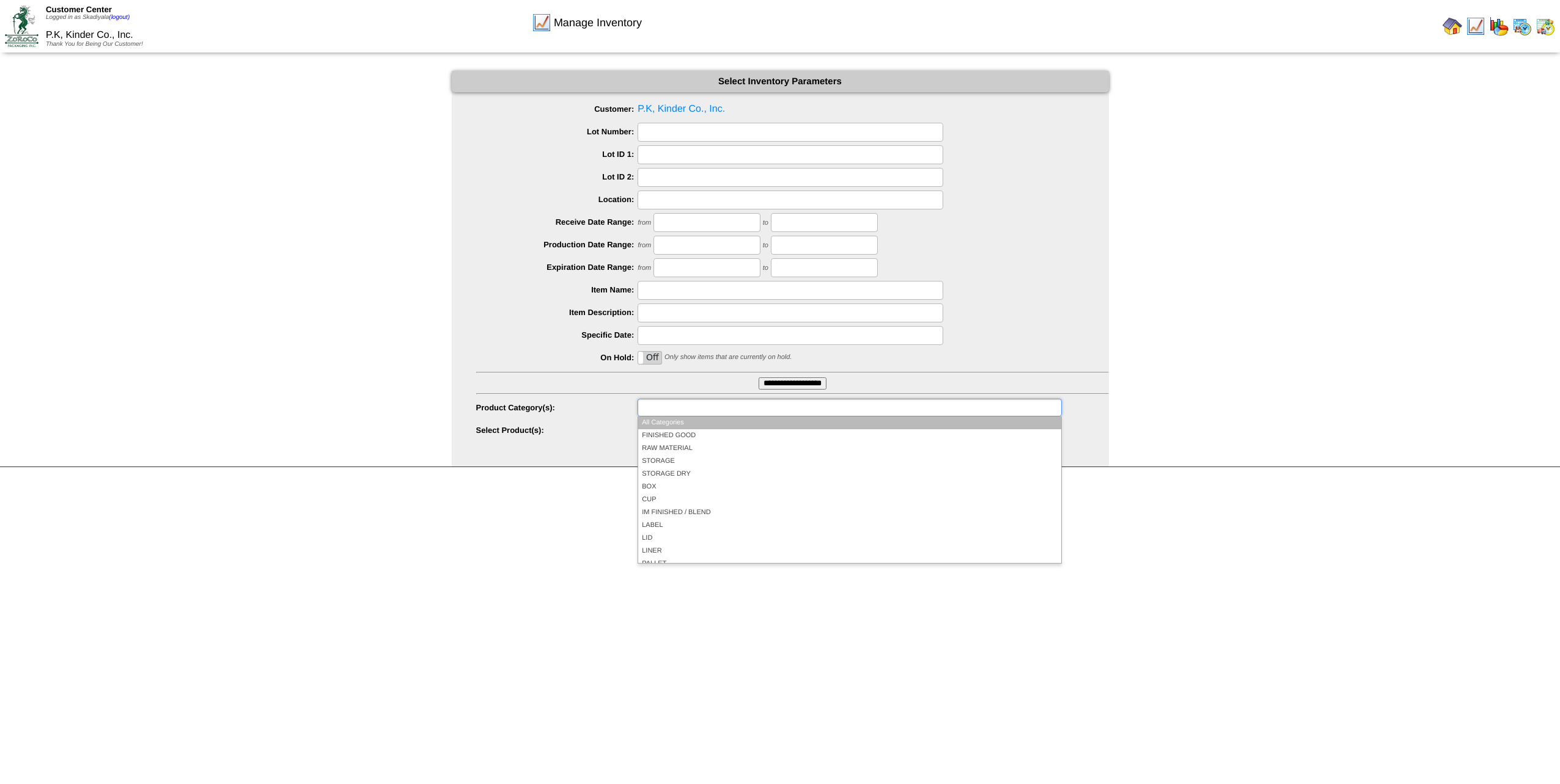
click at [715, 409] on input "text" at bounding box center [679, 407] width 78 height 15
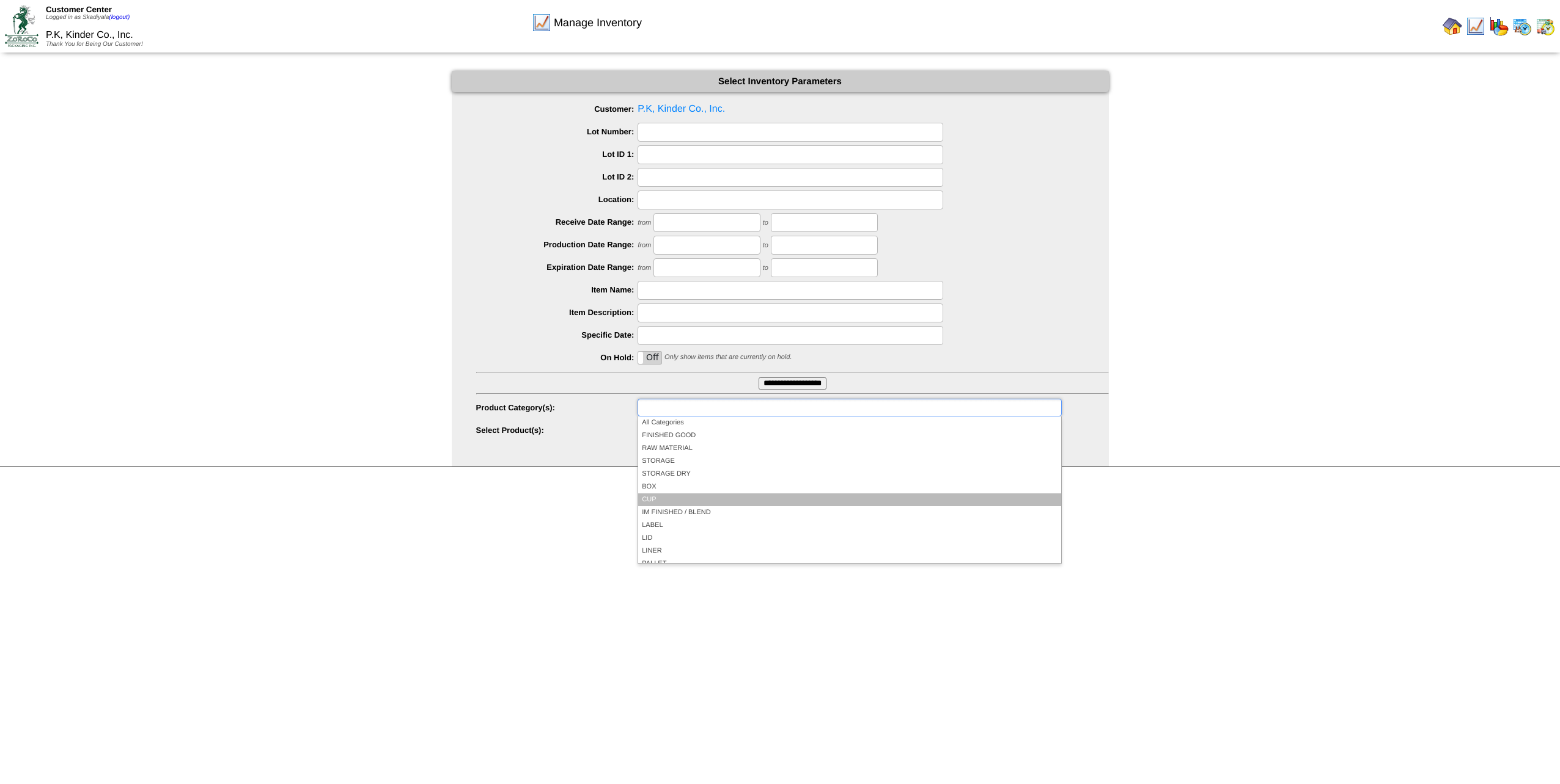
scroll to position [61, 0]
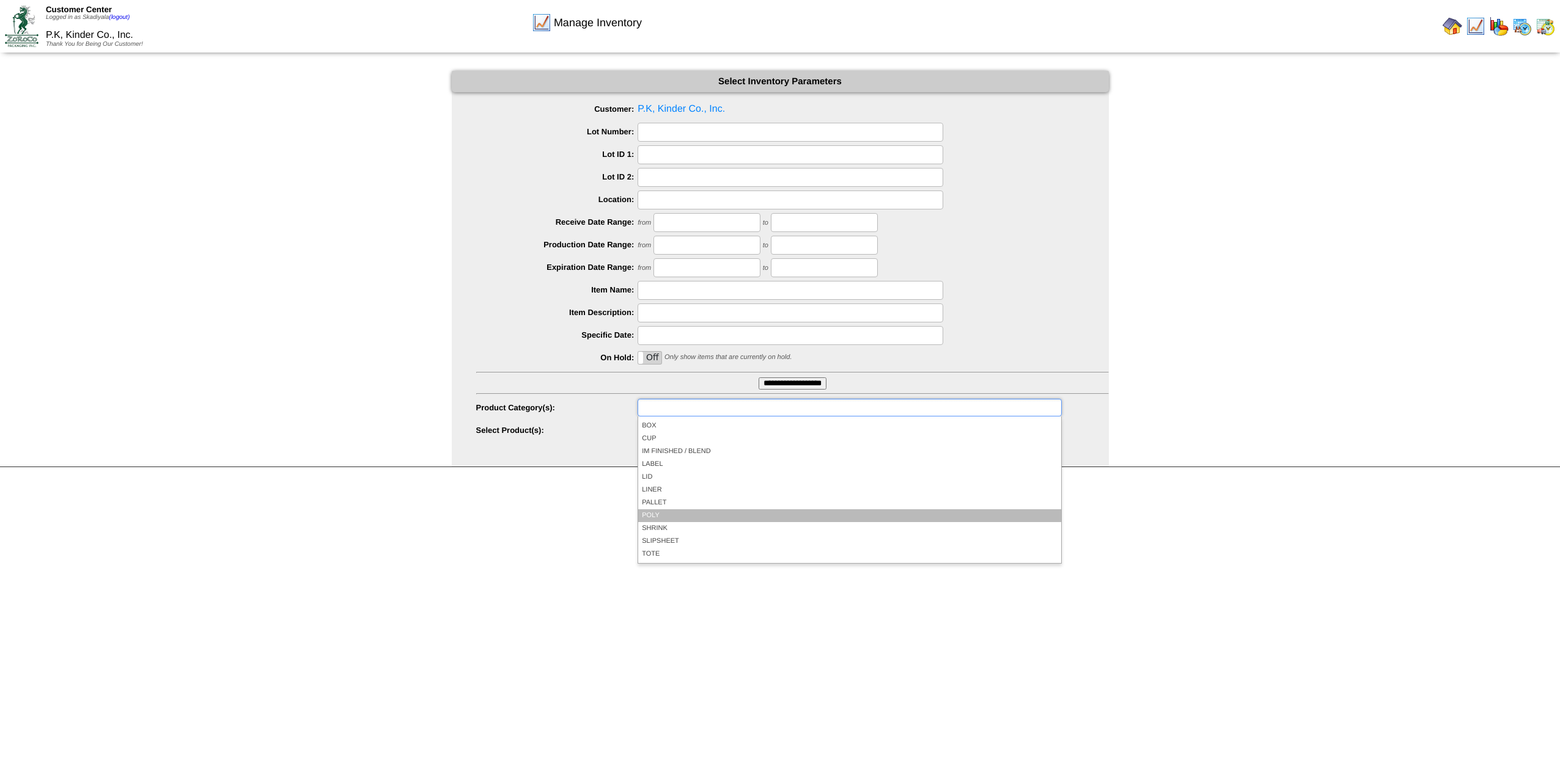
click at [698, 512] on li "POLY" at bounding box center [849, 516] width 422 height 13
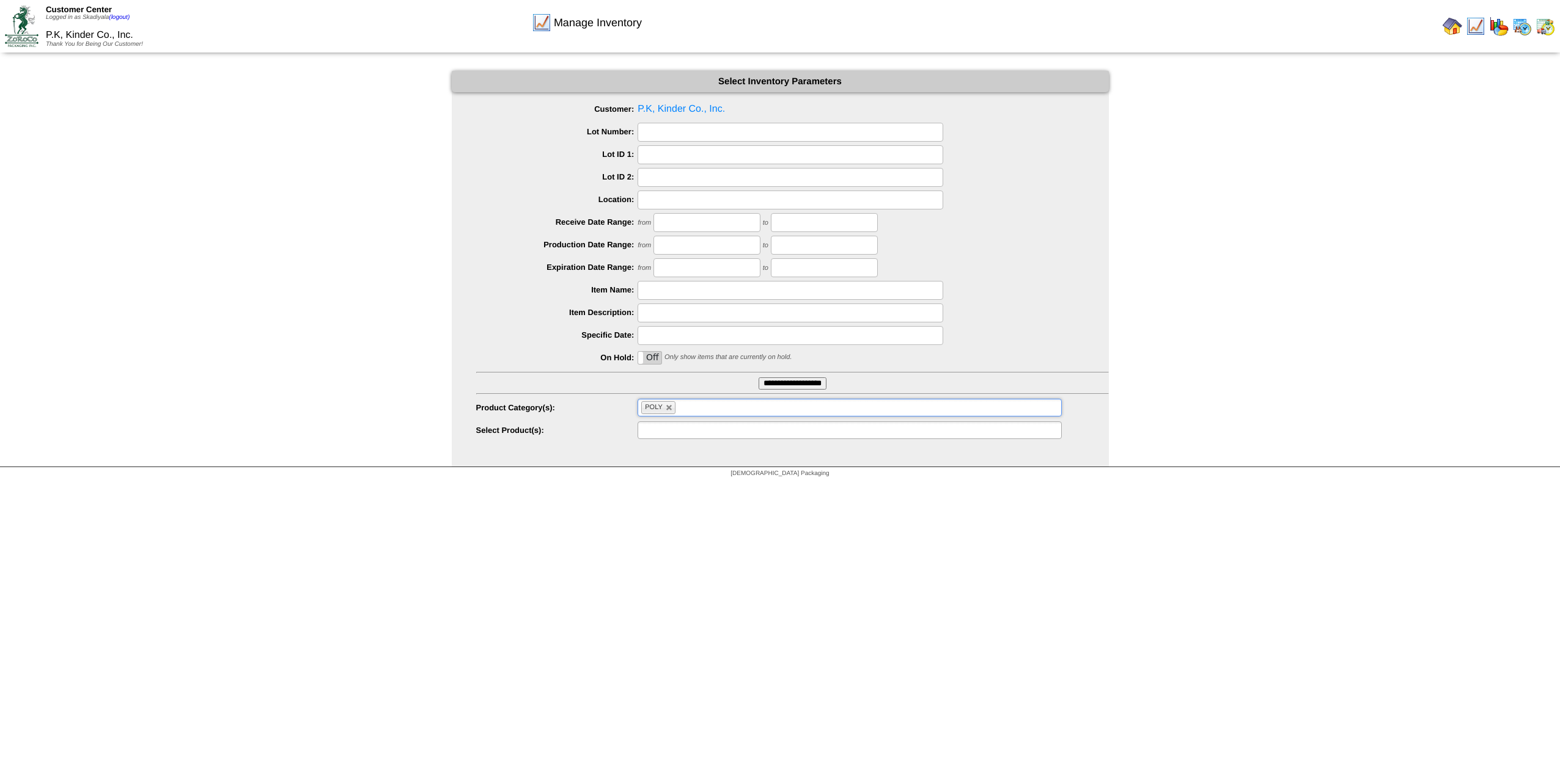
click at [749, 429] on ul at bounding box center [849, 430] width 424 height 17
click at [830, 484] on html "Customer Center Logged in as Skadiyala (logout) P.K, Kinder Co., Inc. Thank You…" at bounding box center [780, 242] width 1560 height 484
type input "**********"
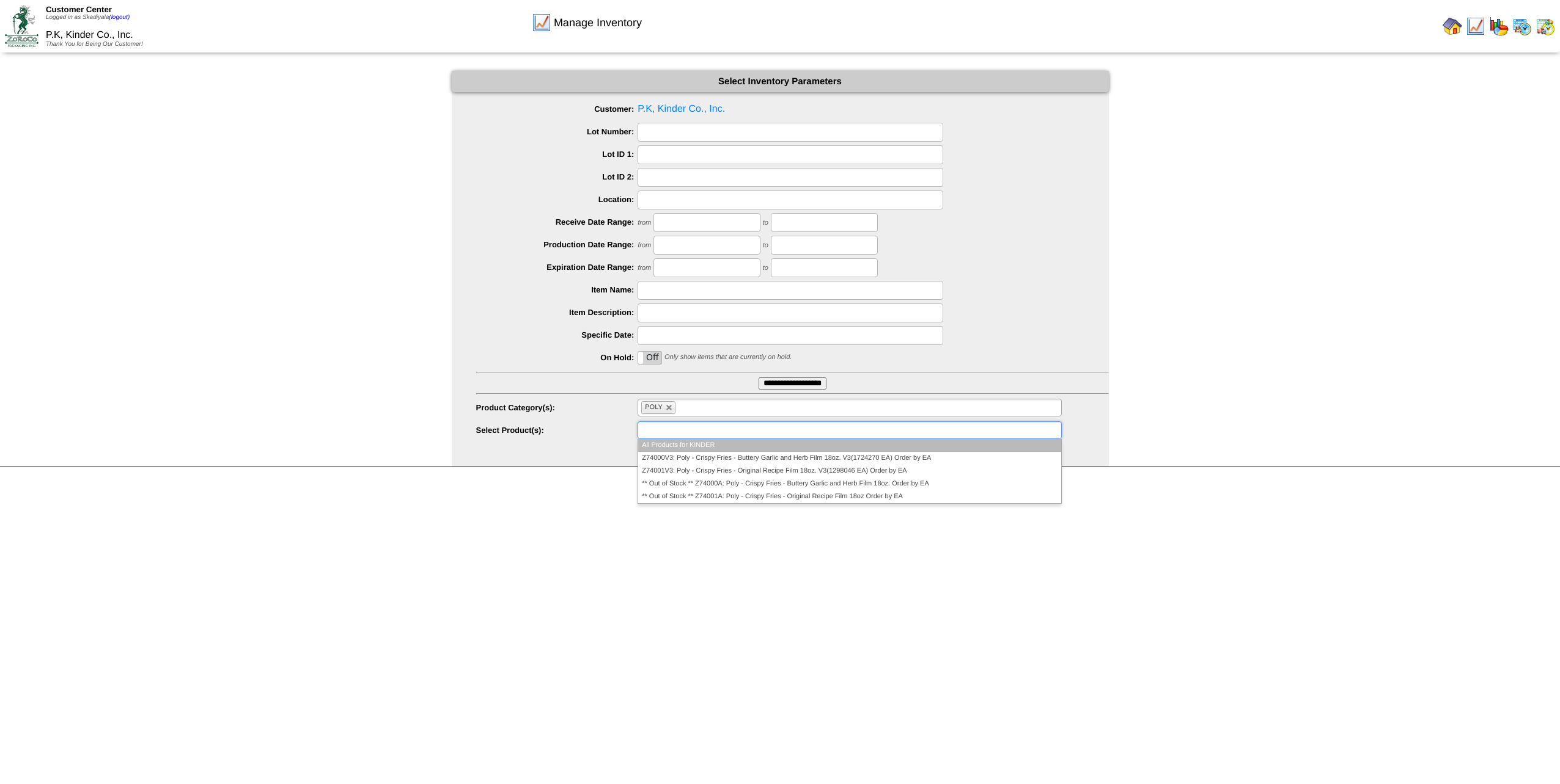
click at [699, 427] on input "text" at bounding box center [679, 430] width 78 height 15
click at [667, 409] on link at bounding box center [669, 408] width 7 height 7
type input "**********"
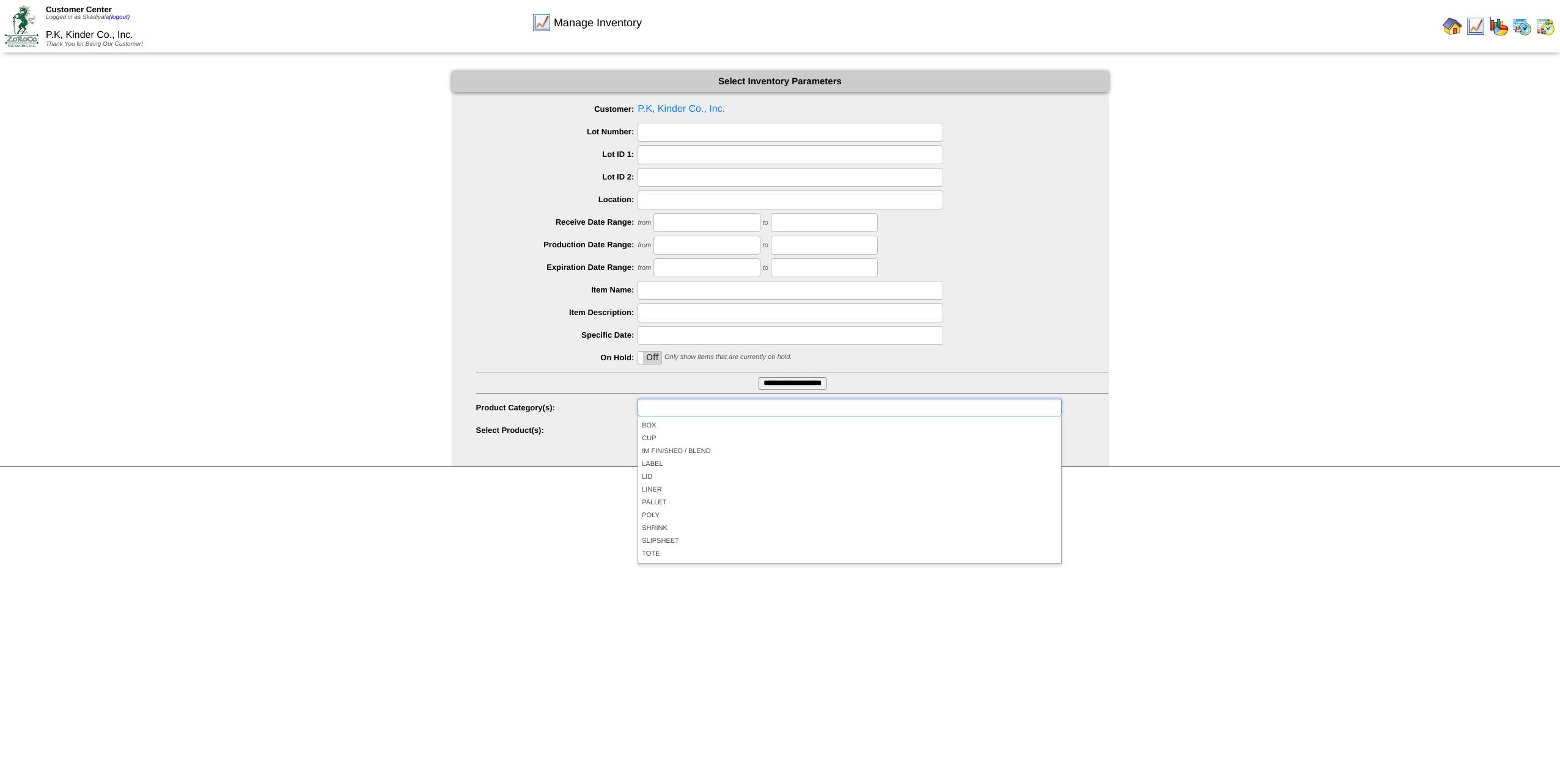
scroll to position [0, 0]
click at [668, 409] on input "text" at bounding box center [679, 407] width 78 height 15
click at [592, 484] on html "Customer Center Logged in as Skadiyala (logout) P.K, Kinder Co., Inc. Thank You…" at bounding box center [780, 242] width 1560 height 484
type input "**********"
